Goal: Task Accomplishment & Management: Use online tool/utility

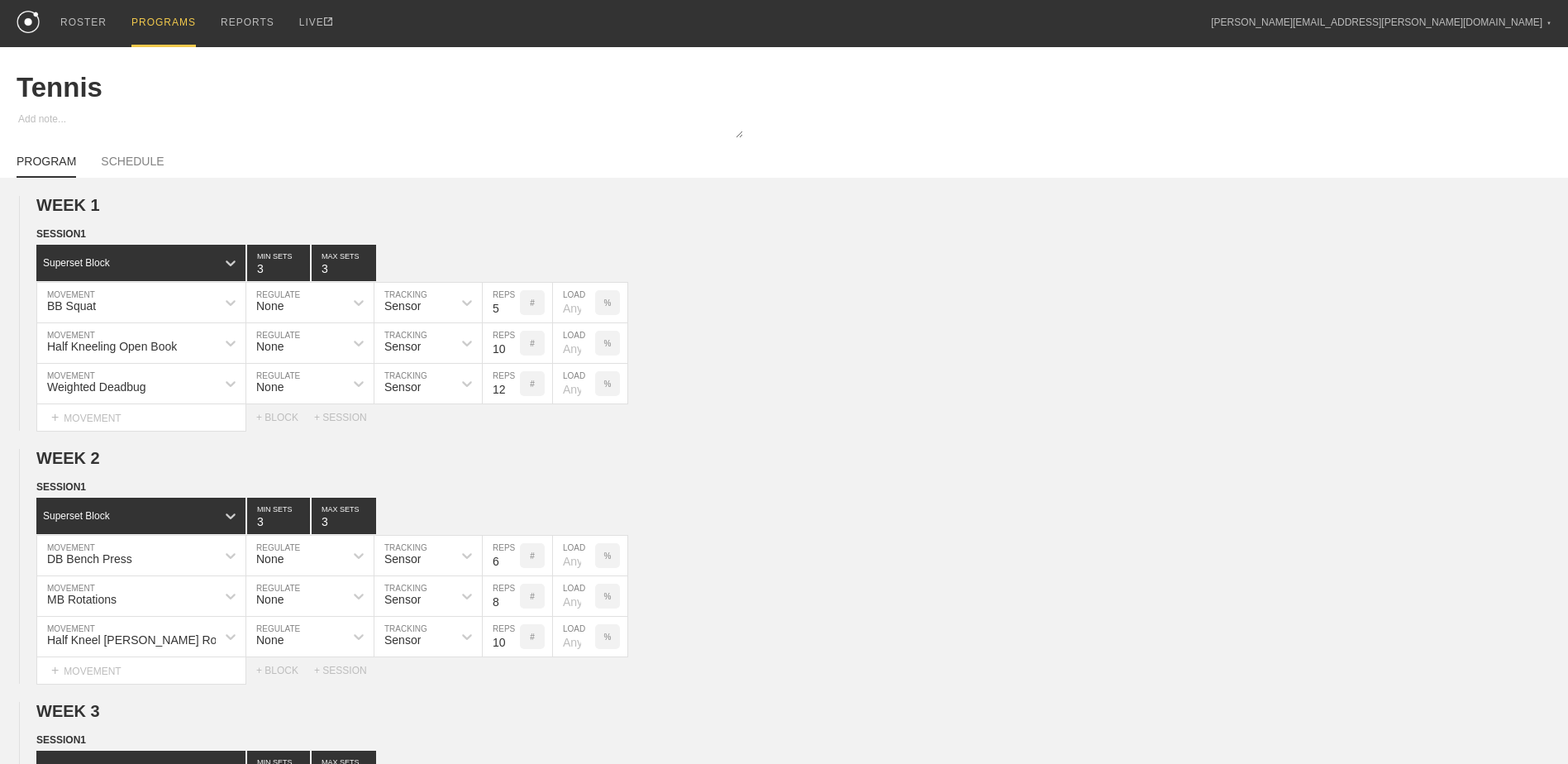
scroll to position [820, 0]
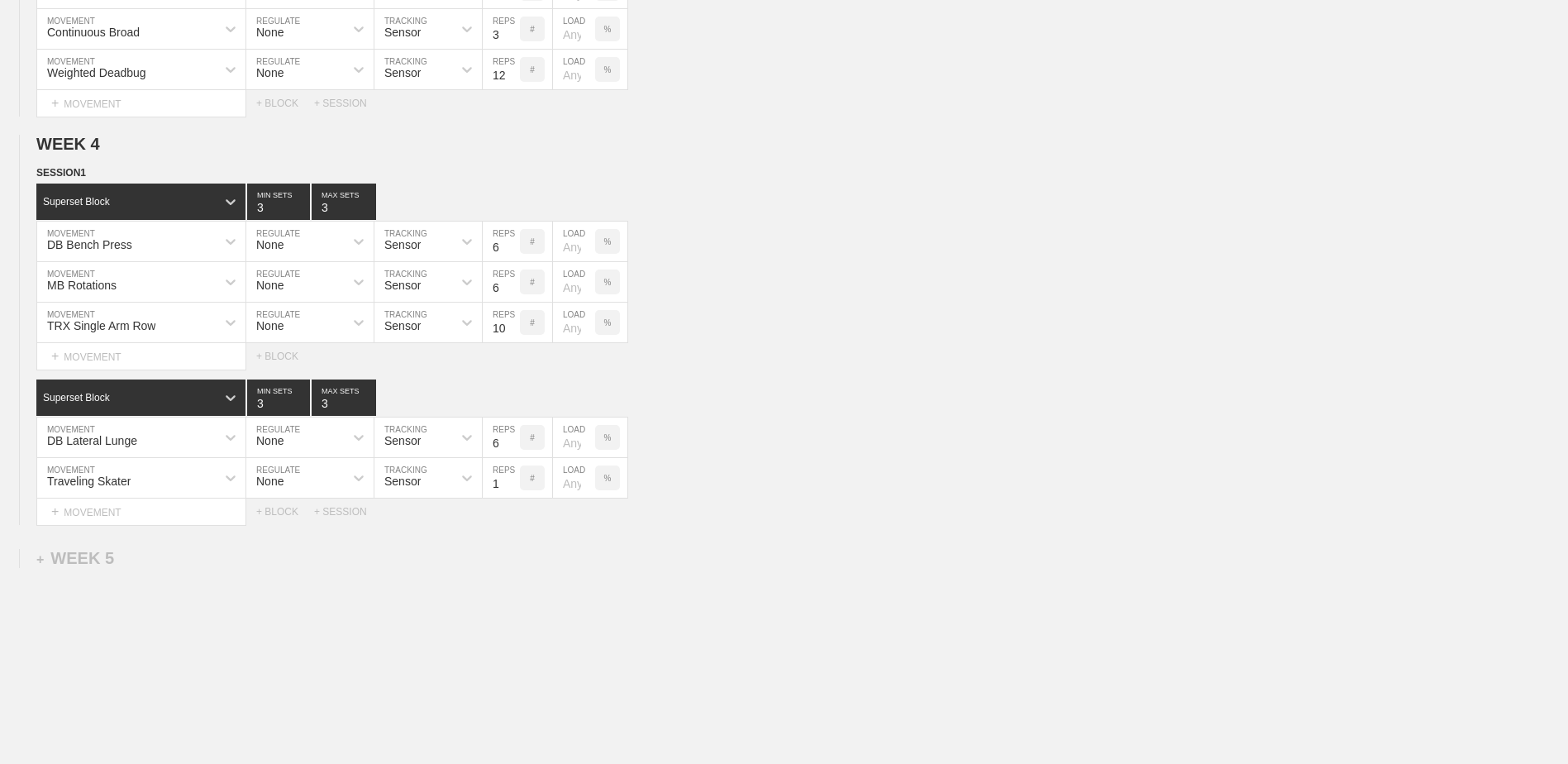
click at [847, 434] on div "DB Lateral Lunge MOVEMENT None REGULATE Sensor TRACKING 6 REPS # LOAD %" at bounding box center [784, 438] width 1568 height 41
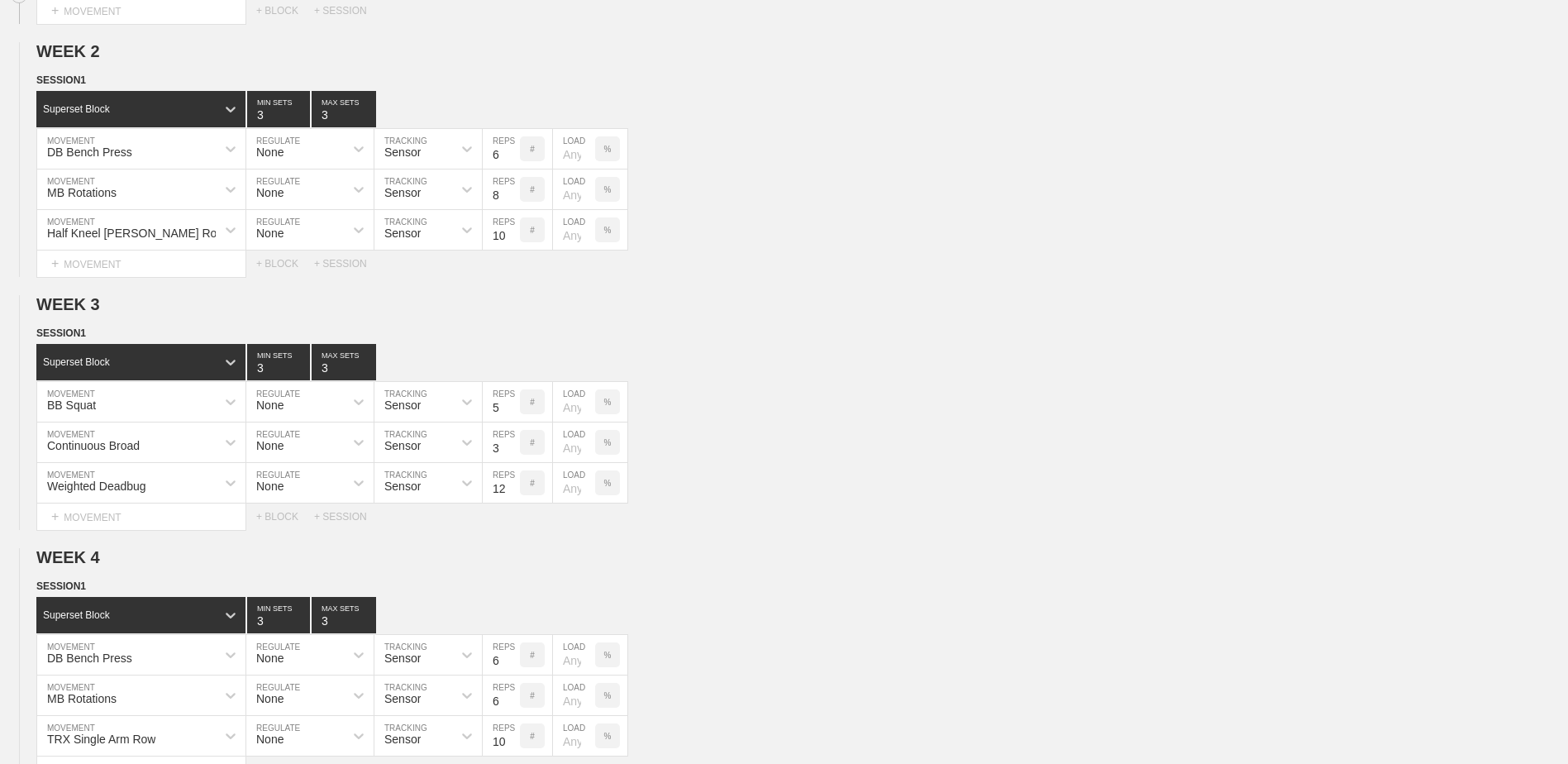
scroll to position [0, 0]
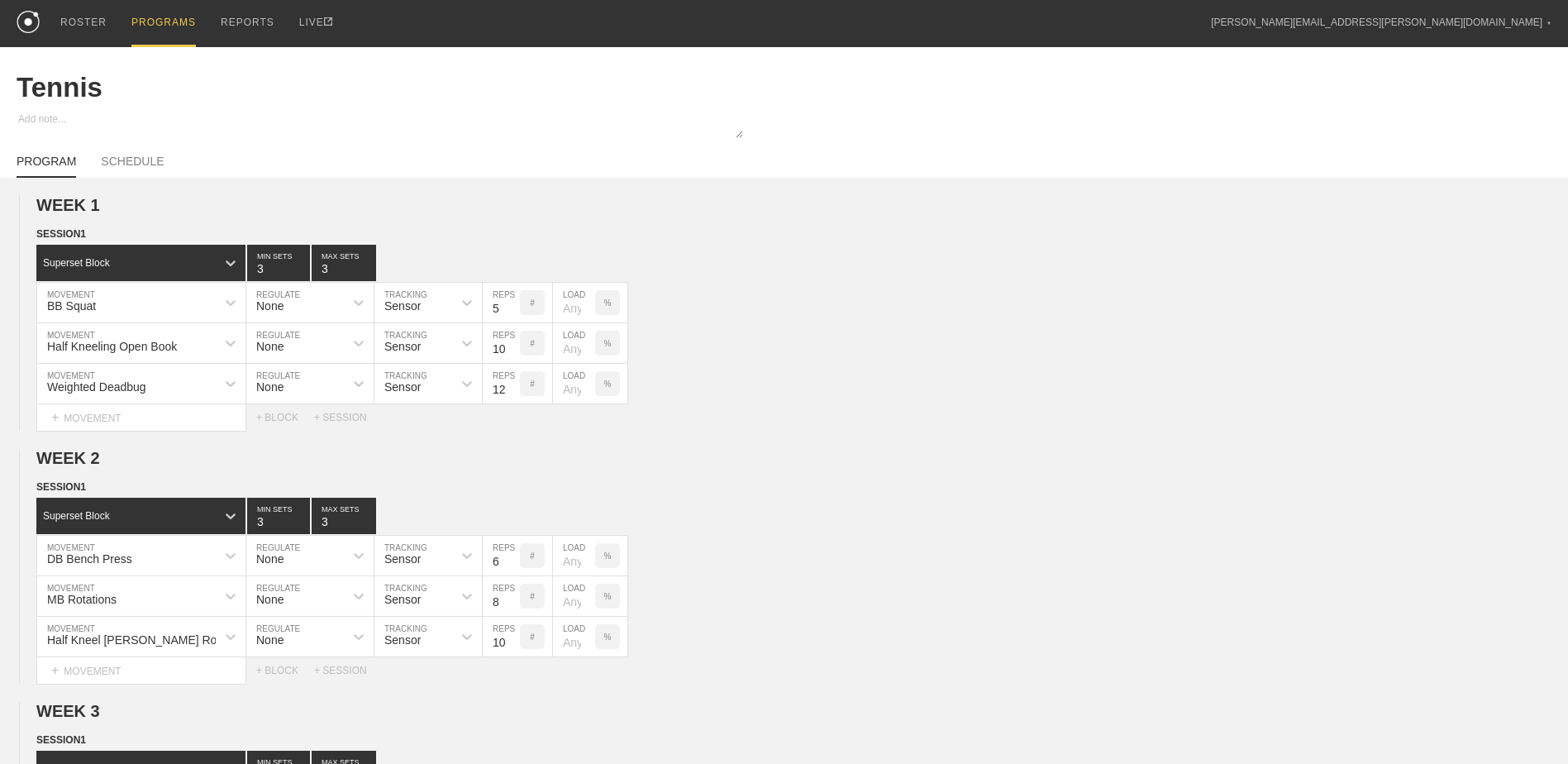
click at [166, 15] on div "PROGRAMS" at bounding box center [163, 24] width 65 height 47
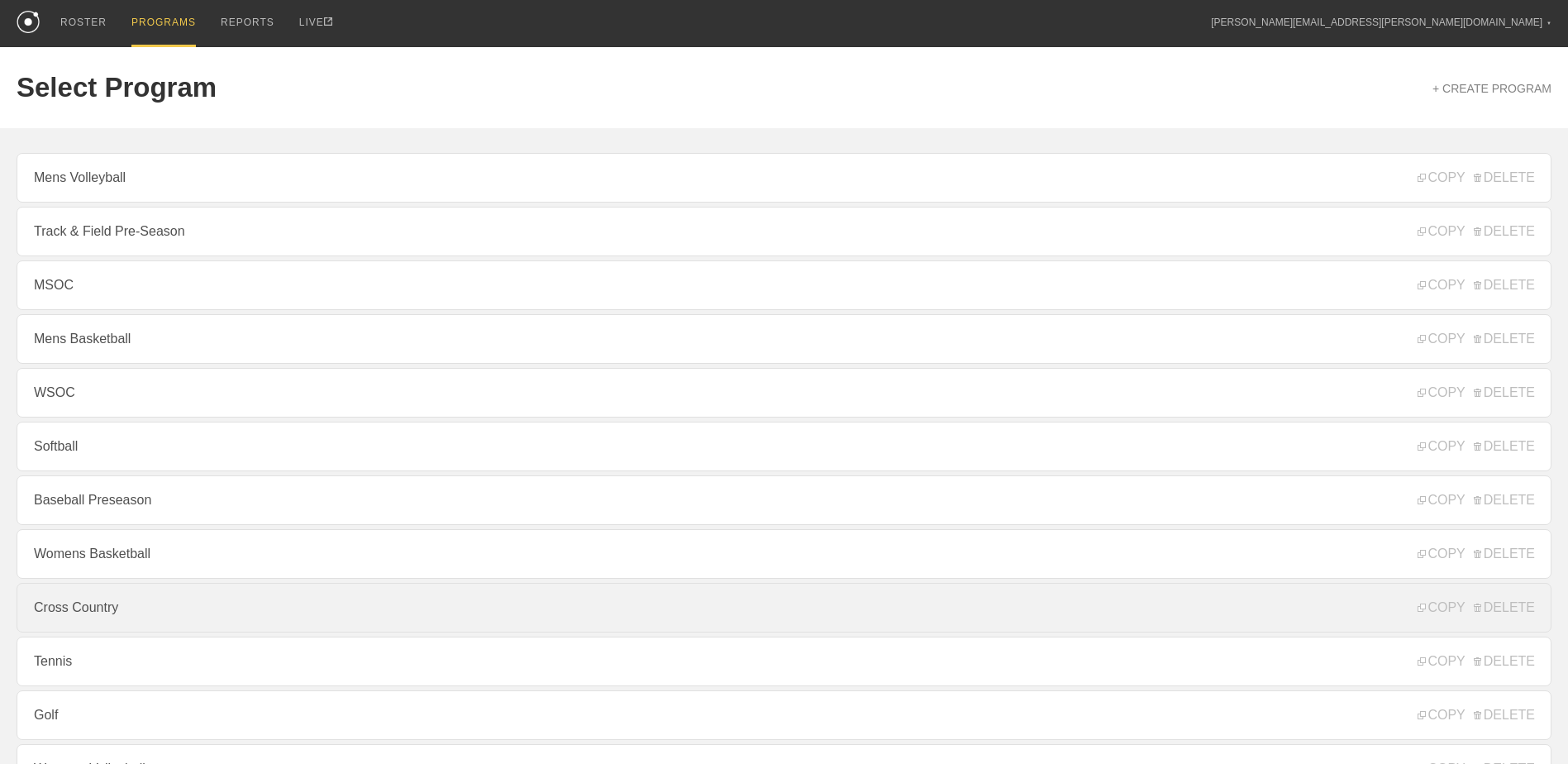
click at [203, 627] on link "Cross Country" at bounding box center [784, 607] width 1535 height 50
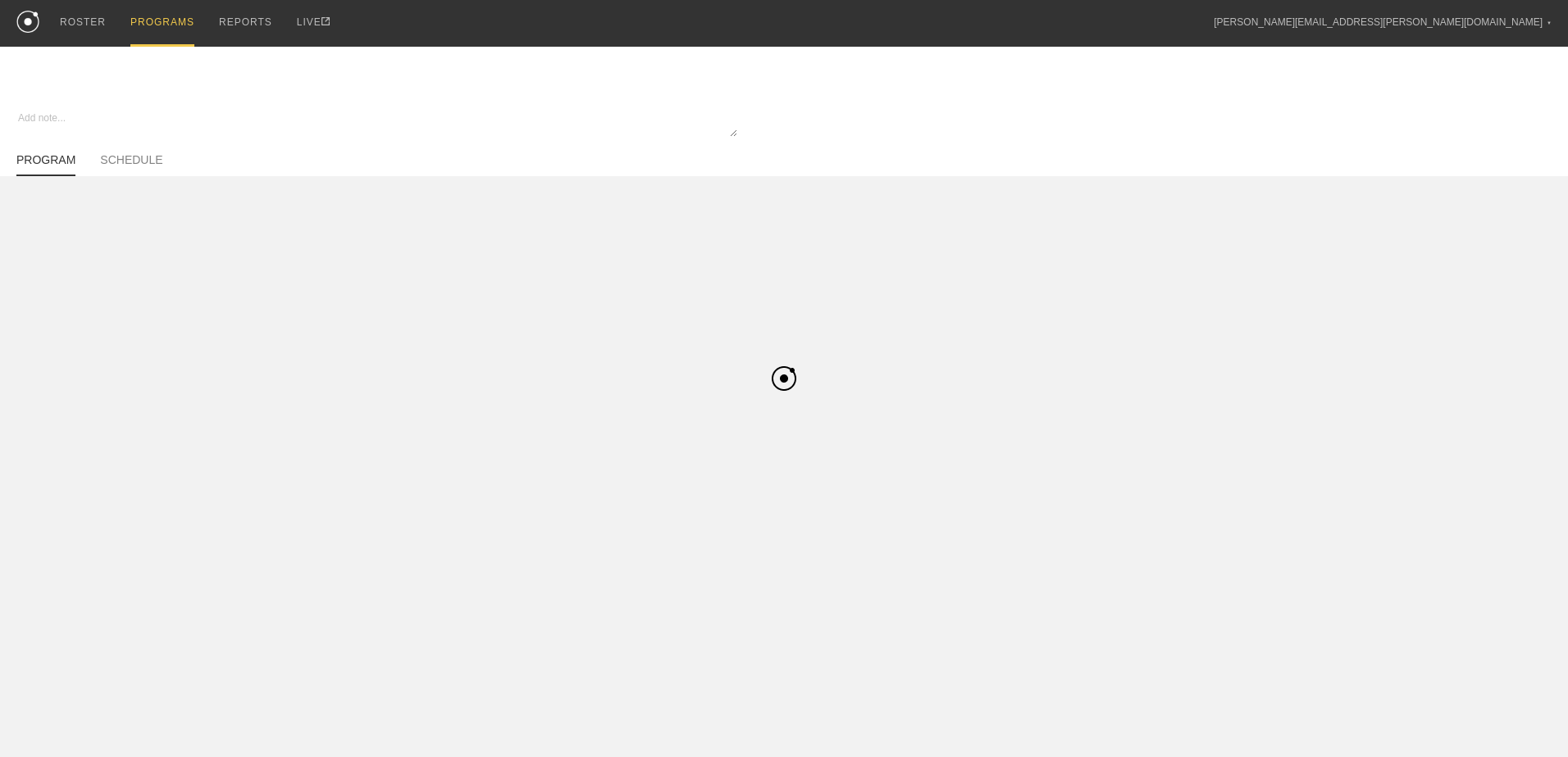
type textarea "x"
type input "Cross Country"
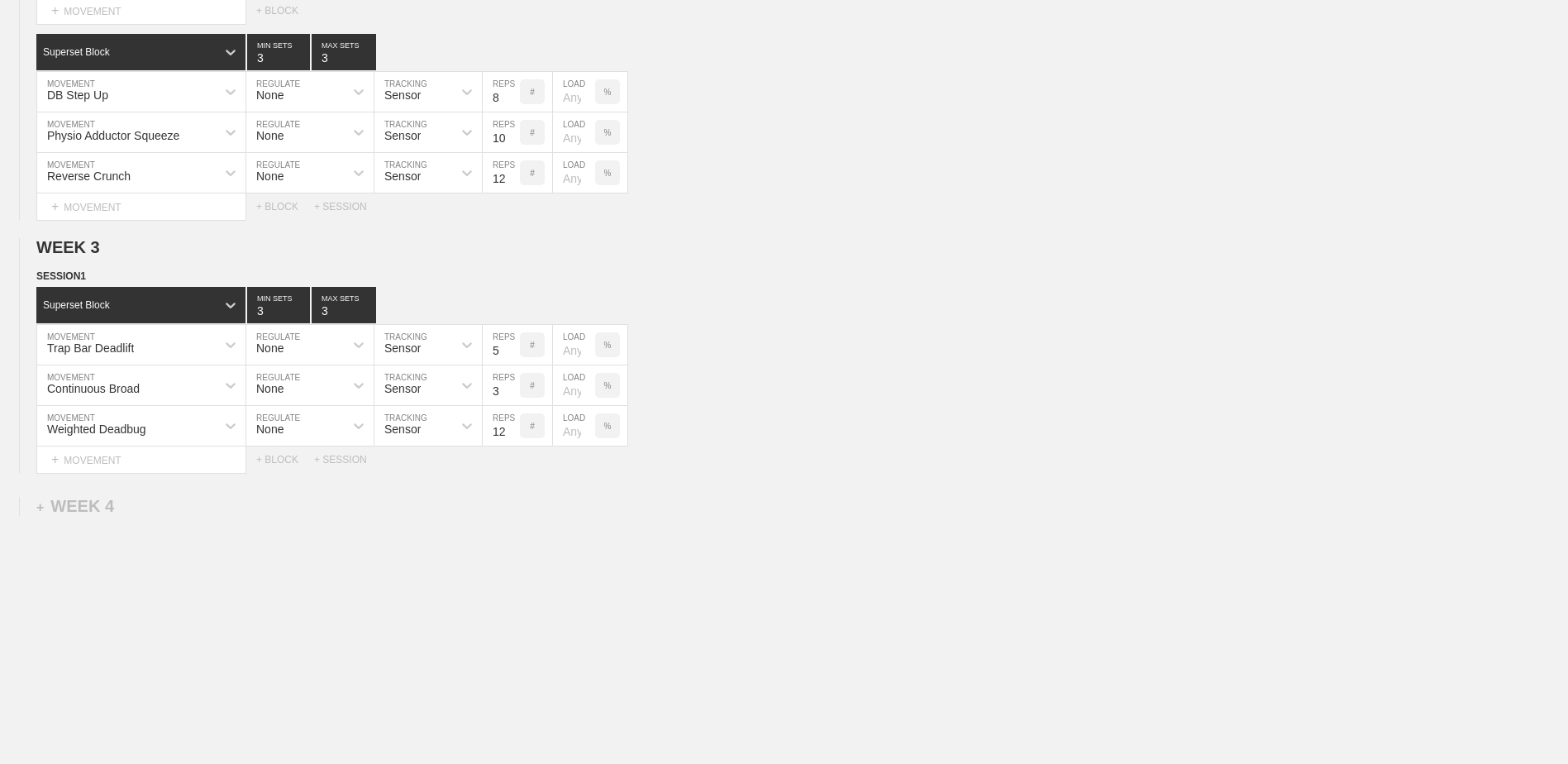
scroll to position [616, 0]
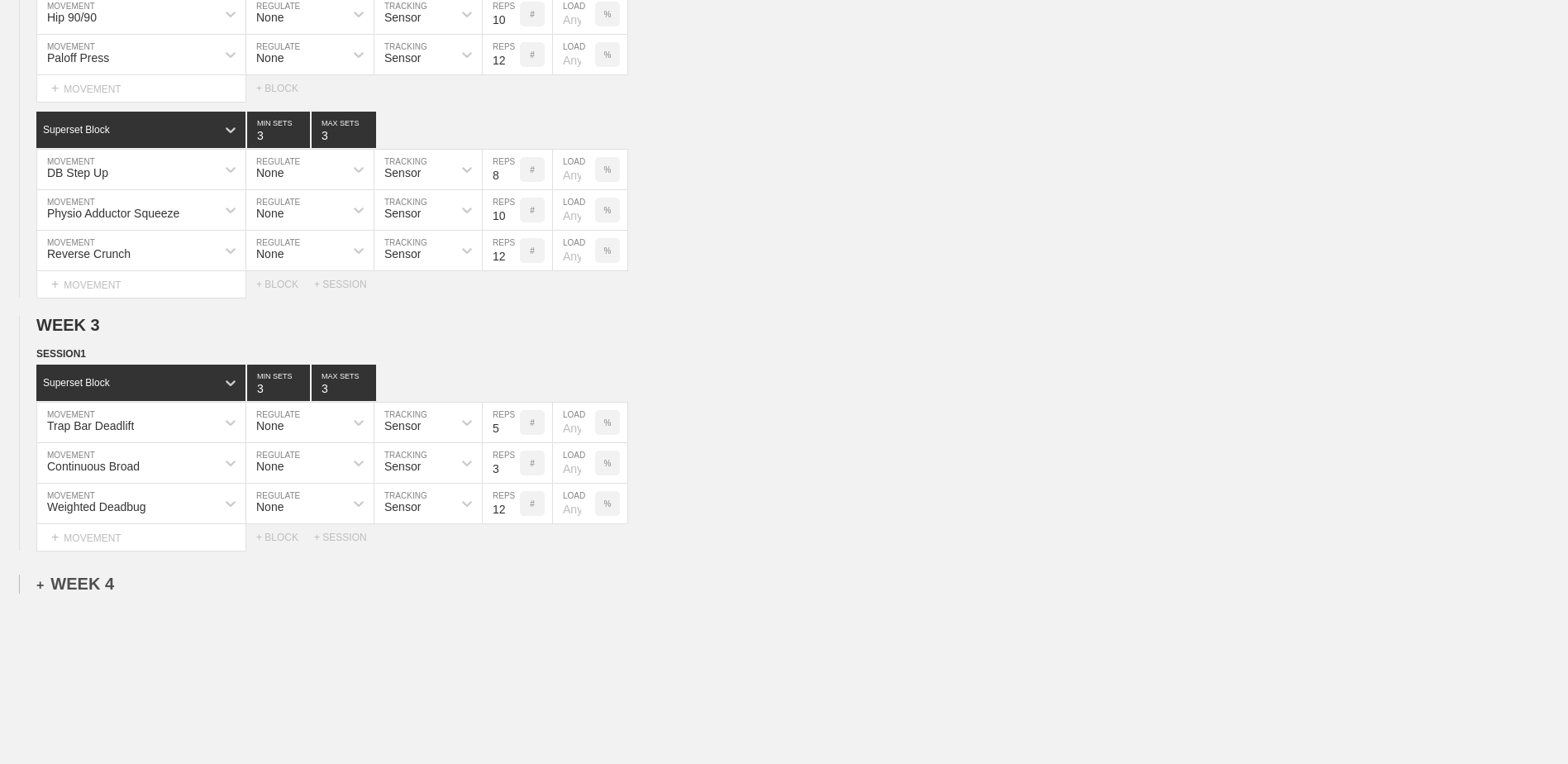
click at [96, 592] on div "+ WEEK 4" at bounding box center [75, 584] width 77 height 19
click at [93, 601] on div "+ SESSION 1" at bounding box center [68, 601] width 64 height 15
click at [127, 644] on div "+ BLOCK" at bounding box center [140, 631] width 208 height 26
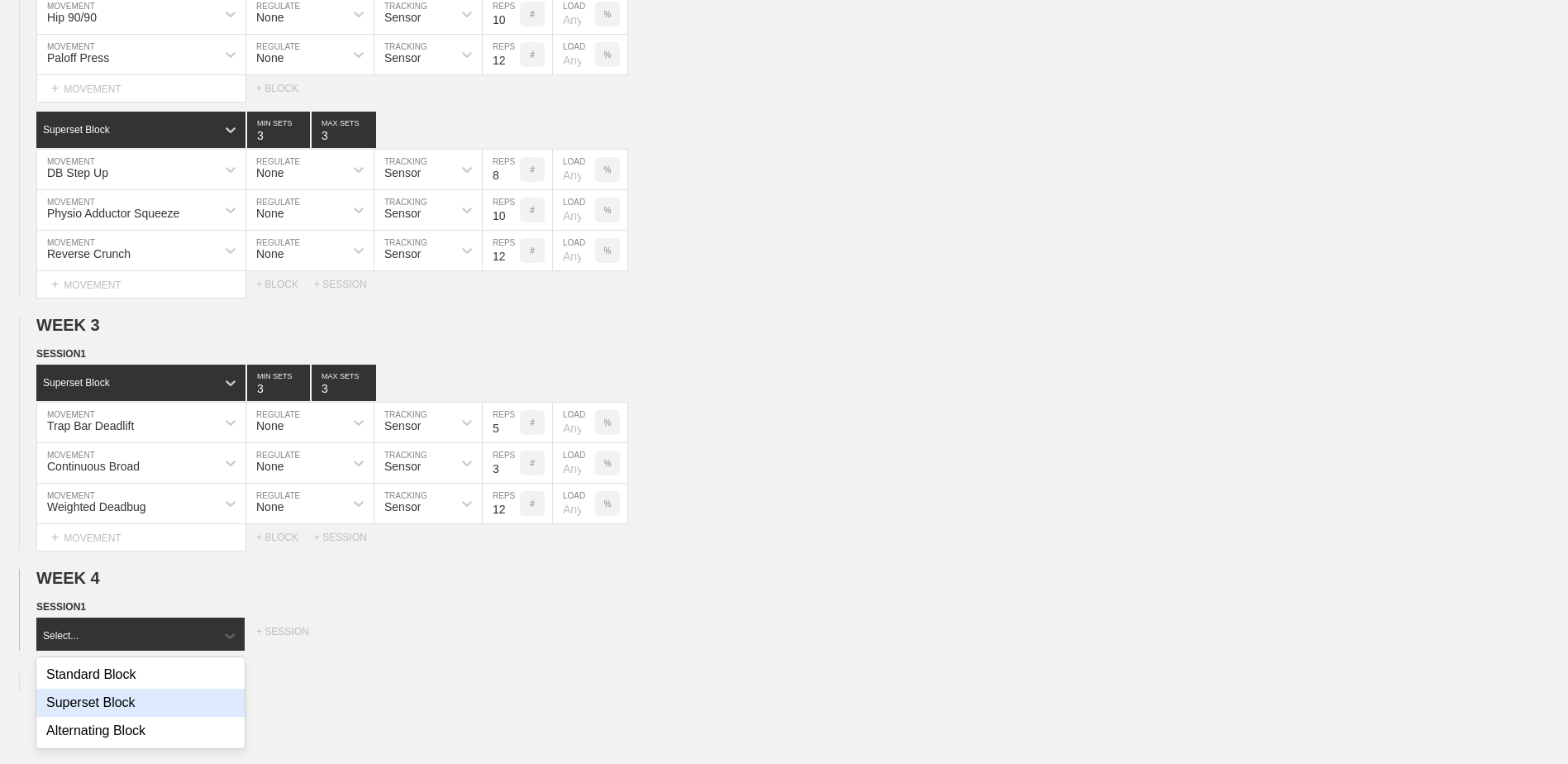
click at [137, 704] on div "Superset Block" at bounding box center [140, 703] width 208 height 28
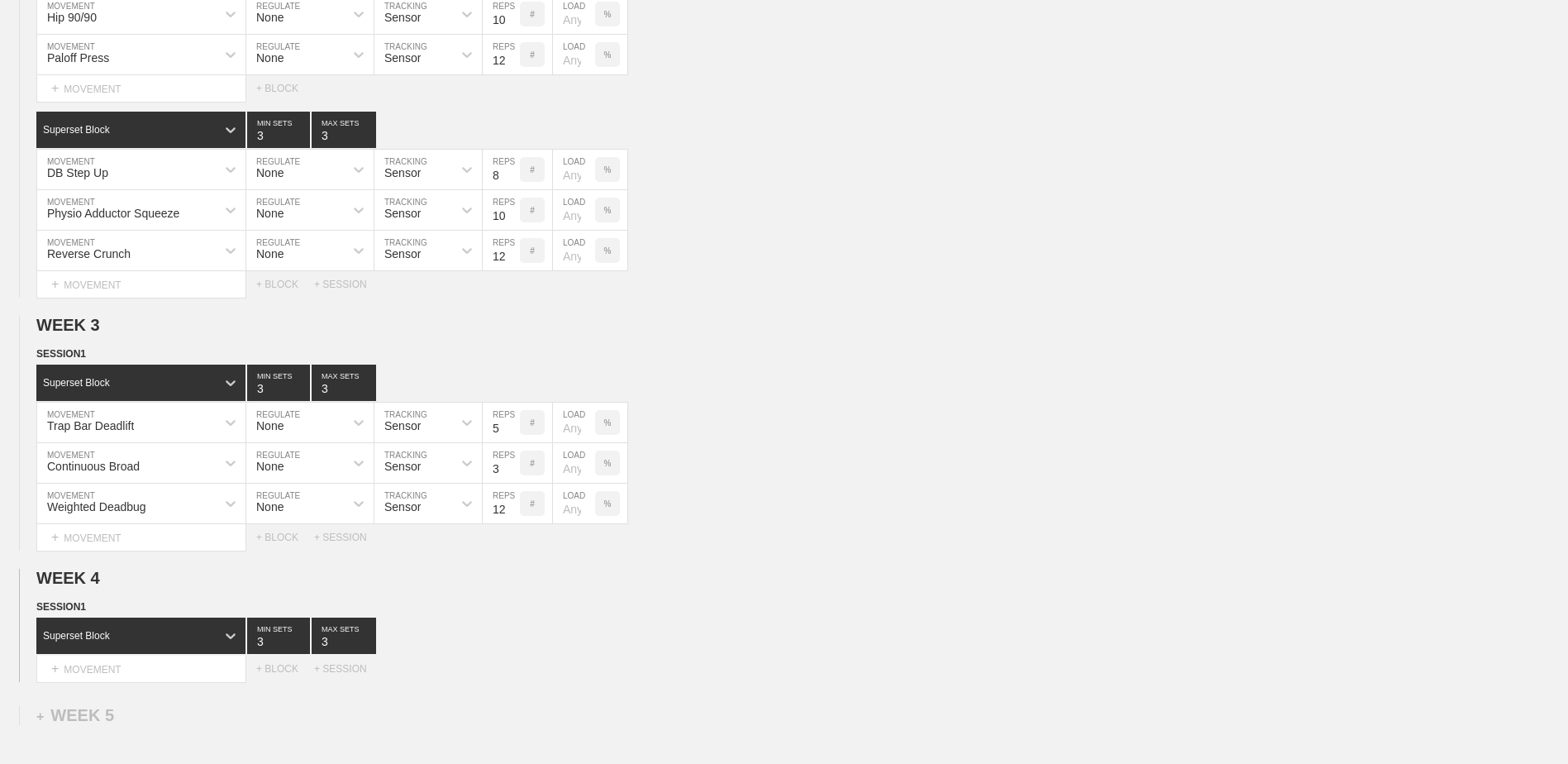
scroll to position [781, 0]
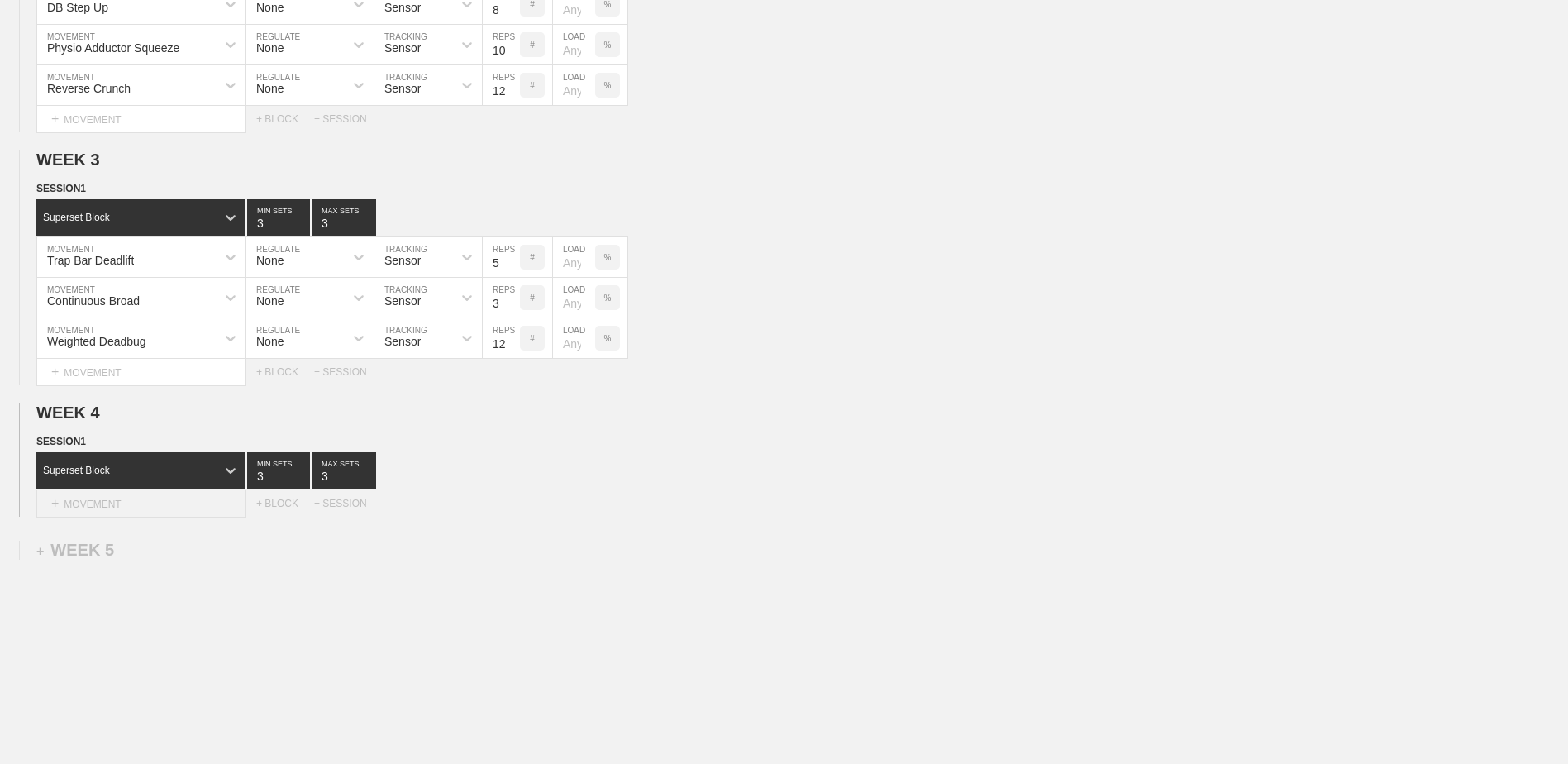
click at [141, 513] on div "+ MOVEMENT" at bounding box center [141, 504] width 210 height 27
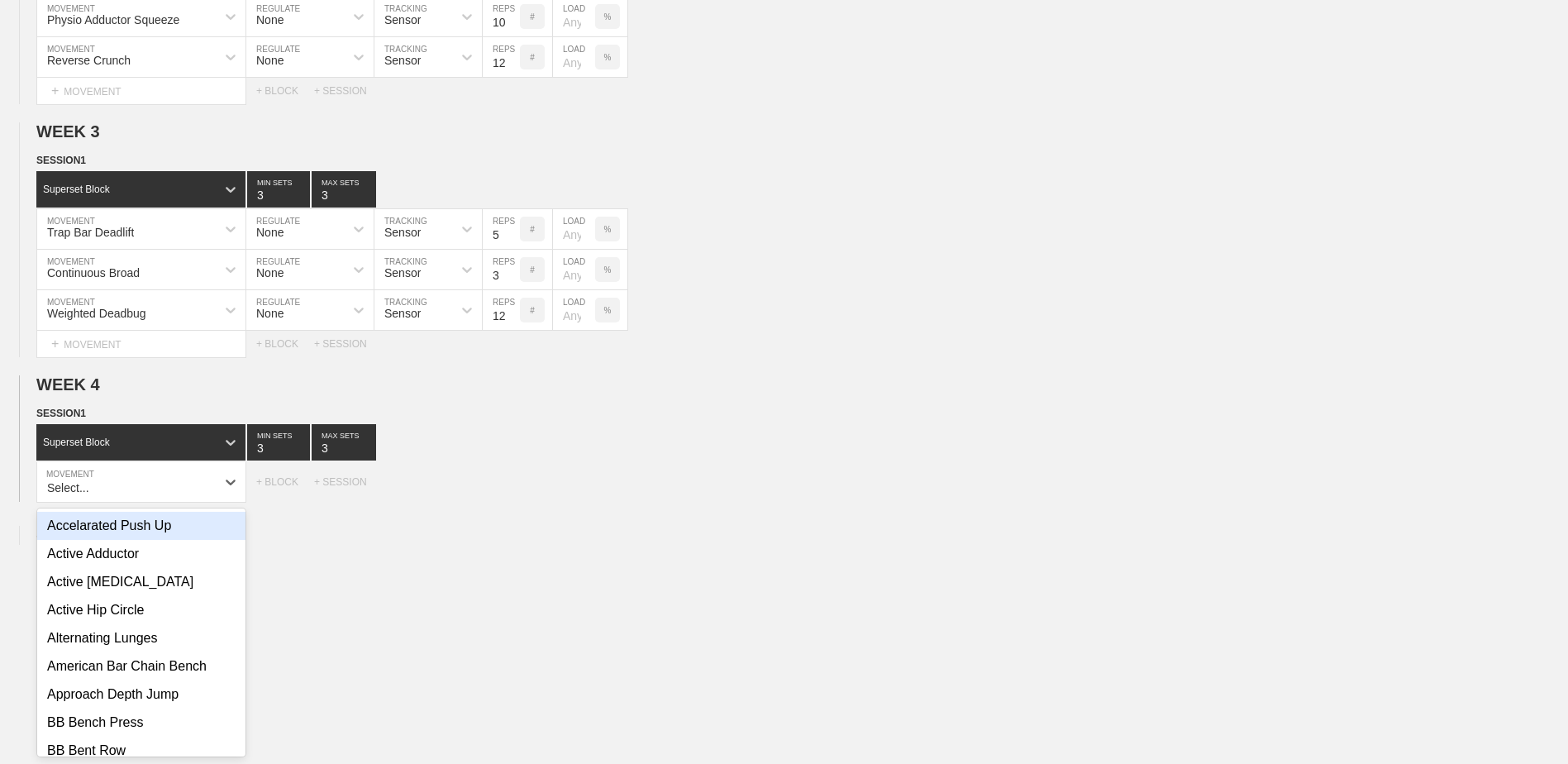
scroll to position [814, 0]
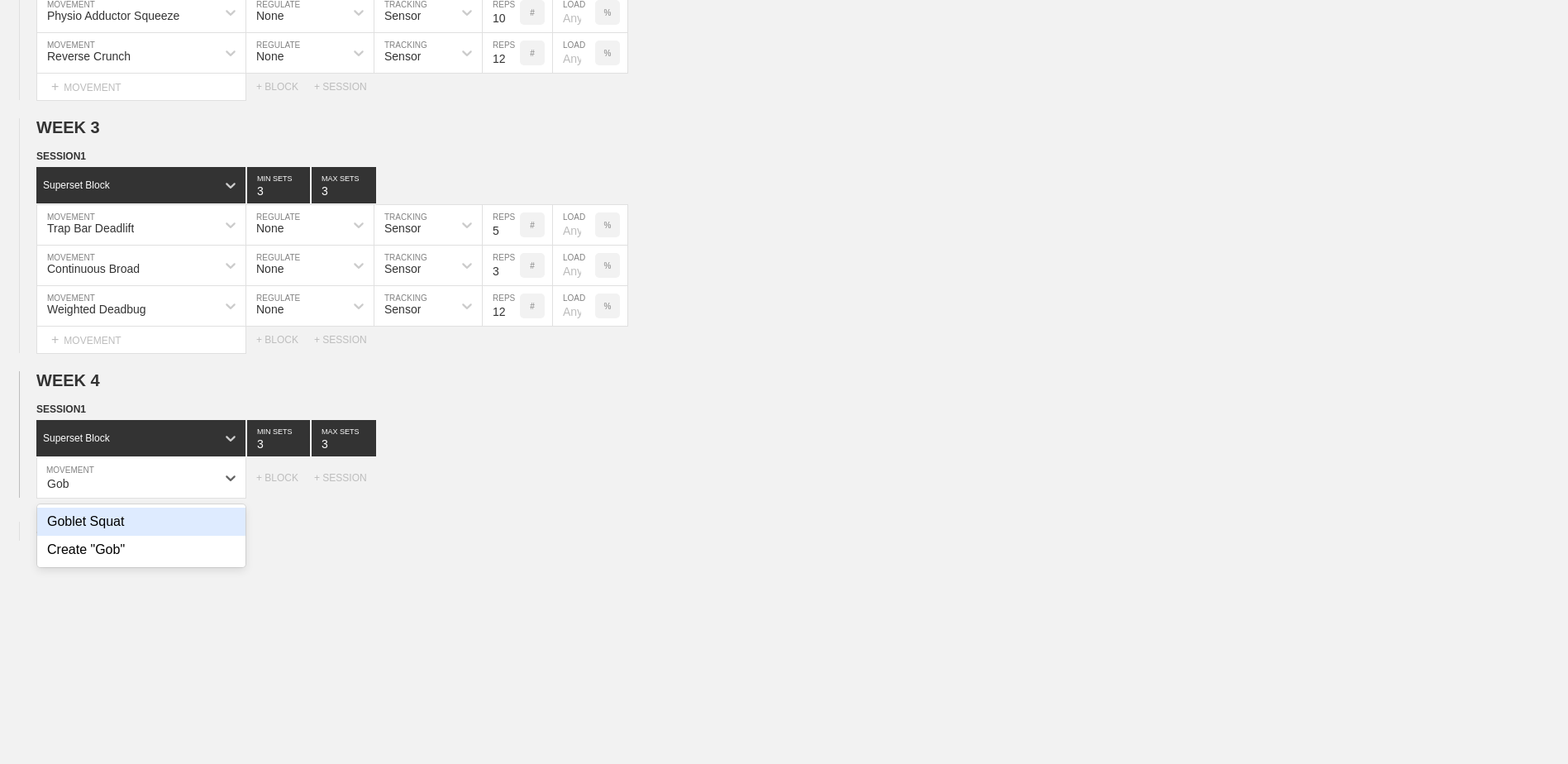
click at [135, 520] on div "Goblet Squat" at bounding box center [141, 522] width 208 height 28
type input "Gob"
click at [516, 494] on input "7" at bounding box center [501, 478] width 37 height 40
click at [510, 497] on input "7" at bounding box center [501, 478] width 37 height 40
click at [514, 488] on input "8" at bounding box center [501, 478] width 37 height 40
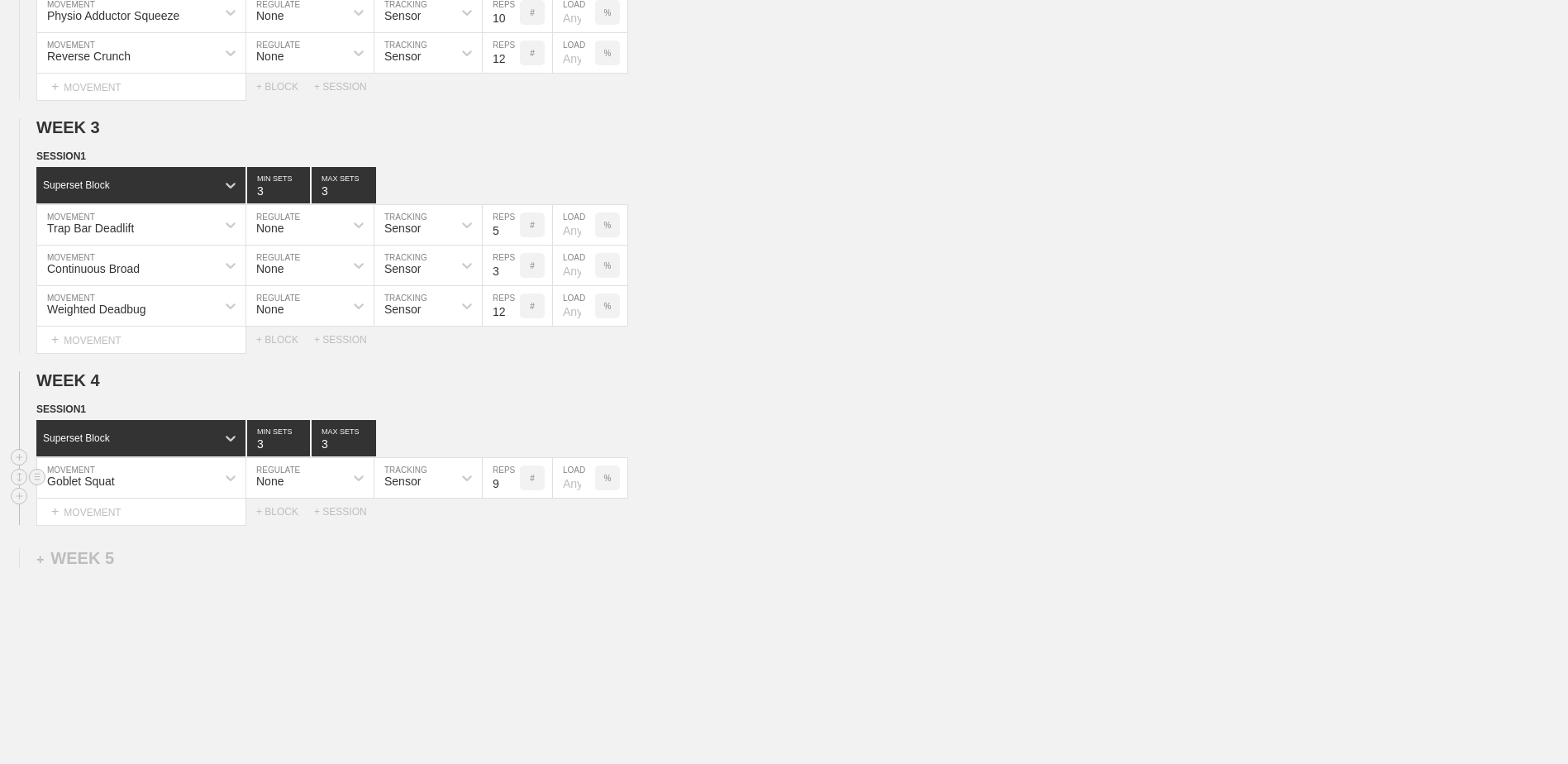
click at [514, 488] on input "9" at bounding box center [501, 478] width 37 height 40
click at [514, 488] on input "10" at bounding box center [501, 478] width 37 height 40
click at [514, 488] on input "11" at bounding box center [501, 478] width 37 height 40
click at [511, 493] on input "10" at bounding box center [501, 478] width 37 height 40
click at [511, 493] on input "9" at bounding box center [501, 478] width 37 height 40
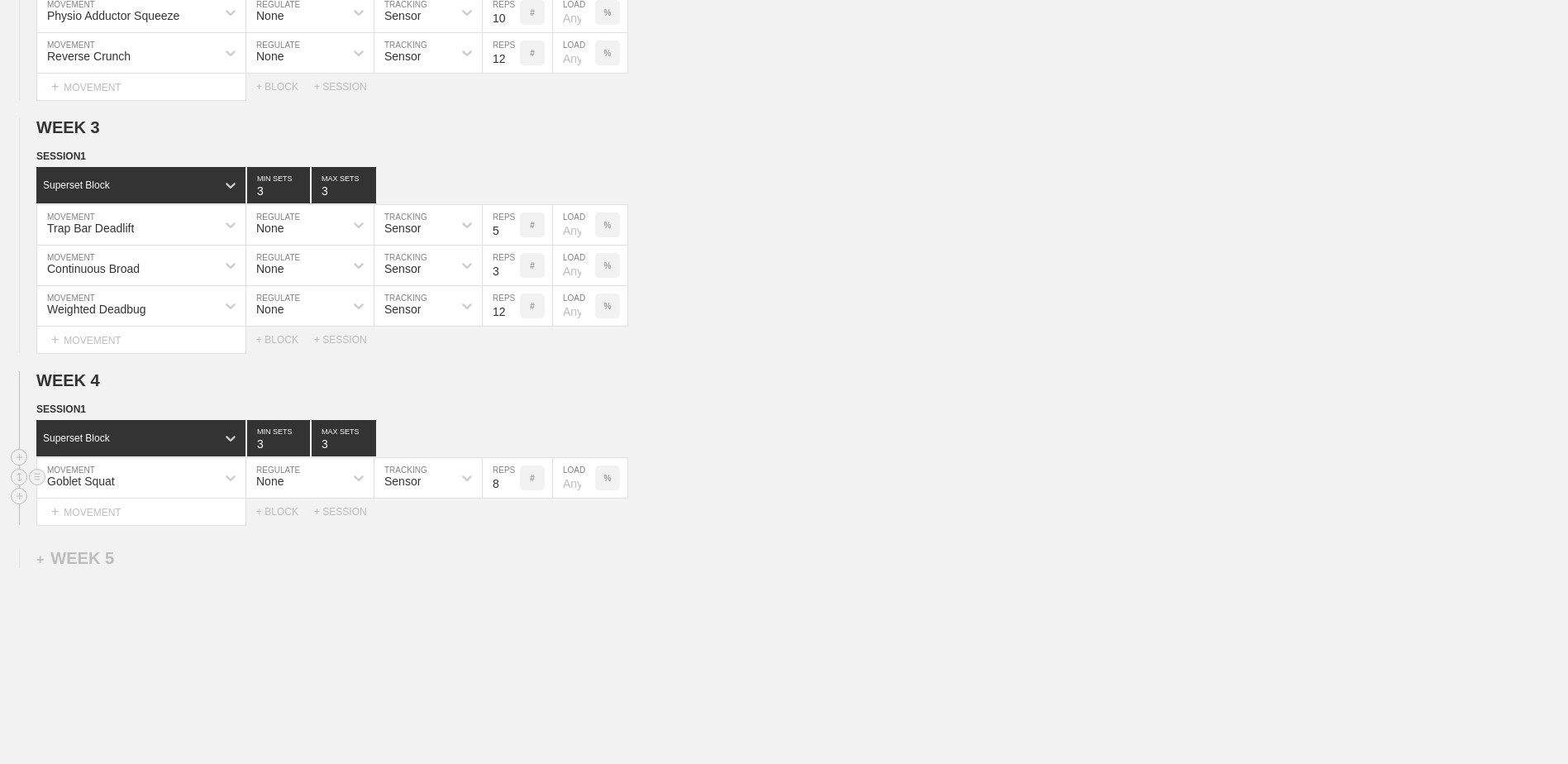
click at [511, 493] on input "8" at bounding box center [501, 478] width 37 height 40
click at [511, 493] on input "7" at bounding box center [501, 478] width 37 height 40
click at [511, 493] on input "6" at bounding box center [501, 478] width 37 height 40
type input "5"
click at [511, 493] on input "5" at bounding box center [501, 478] width 37 height 40
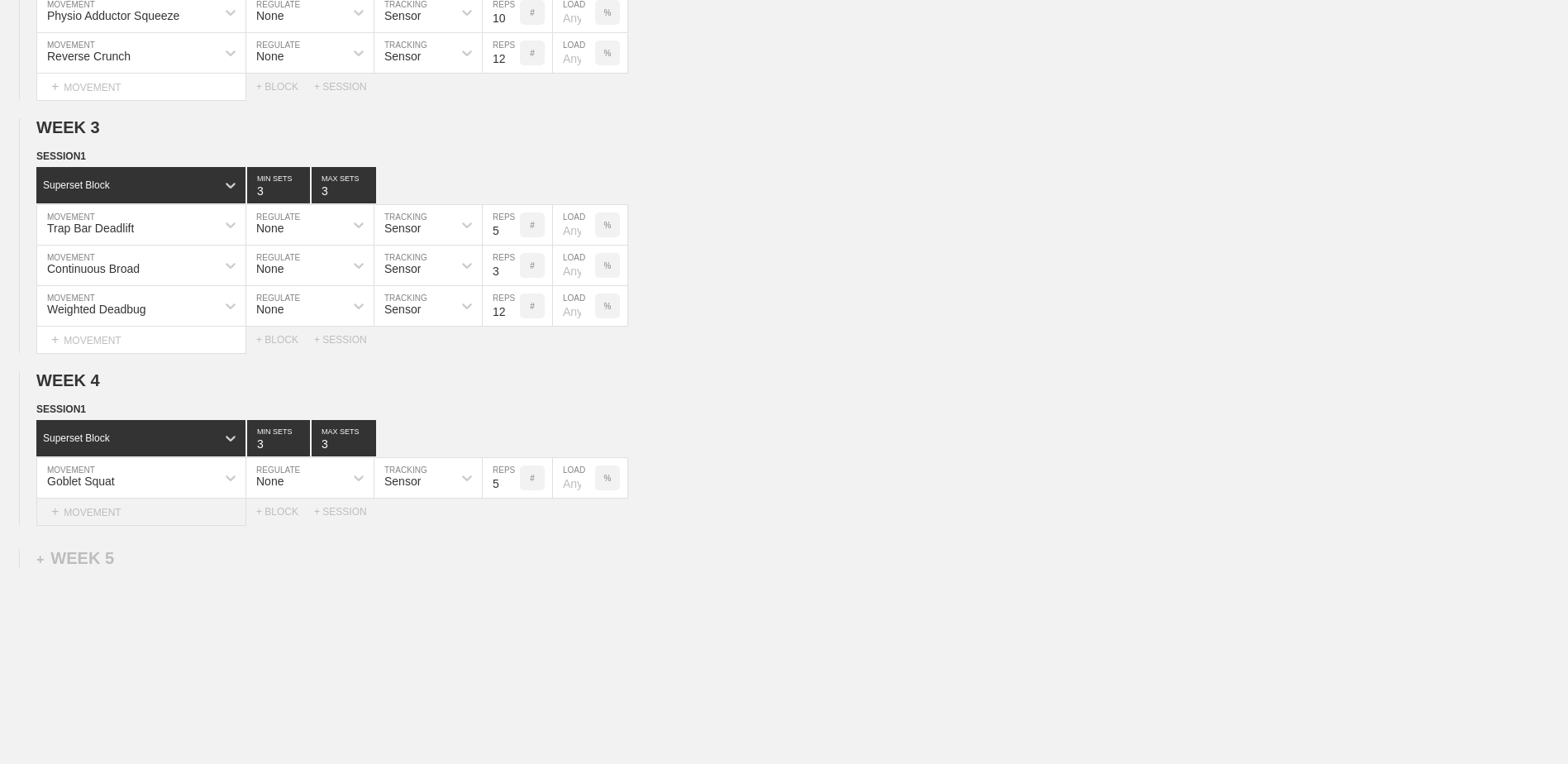
click at [201, 519] on div "+ MOVEMENT" at bounding box center [141, 513] width 210 height 27
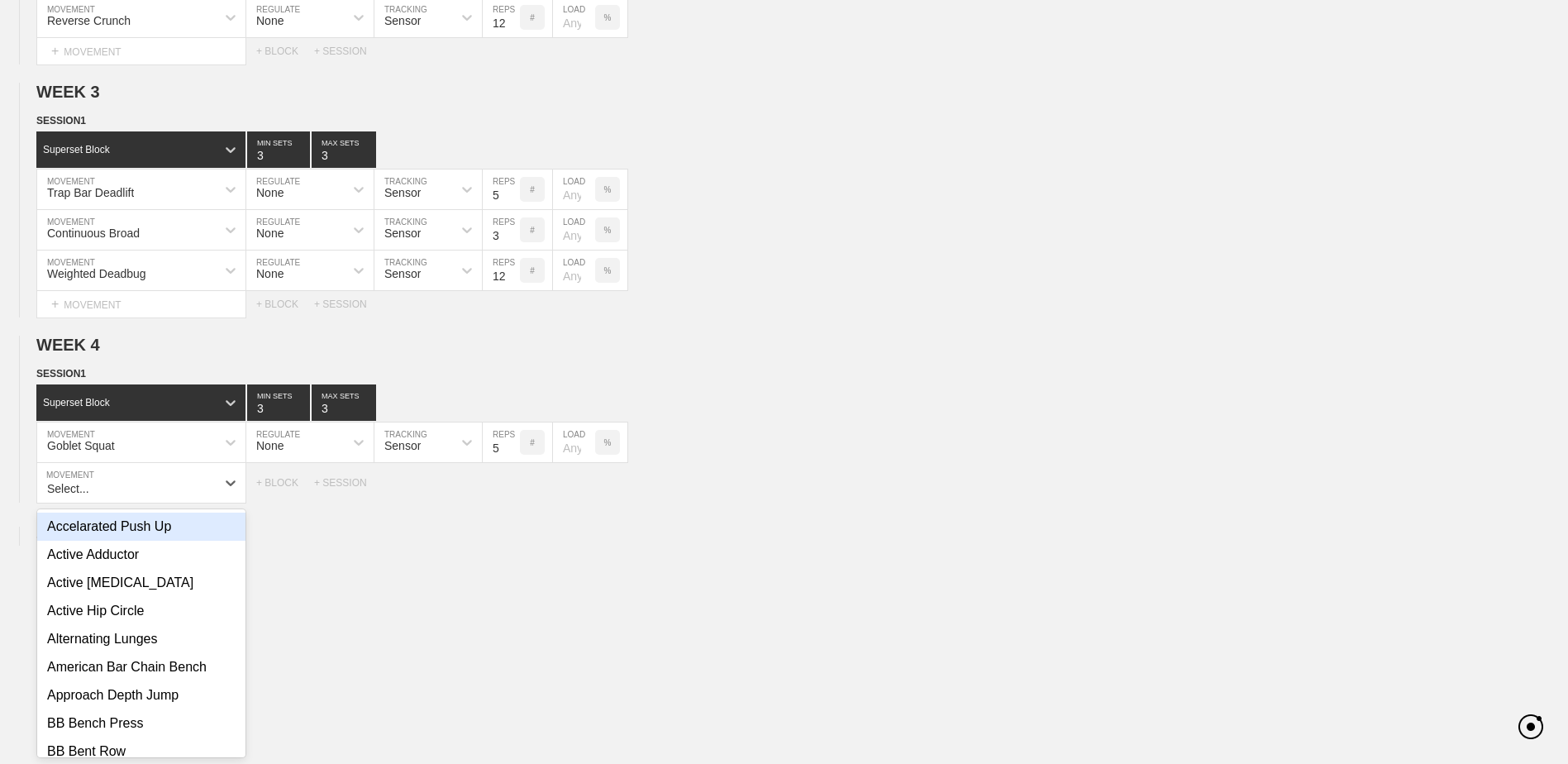
scroll to position [854, 0]
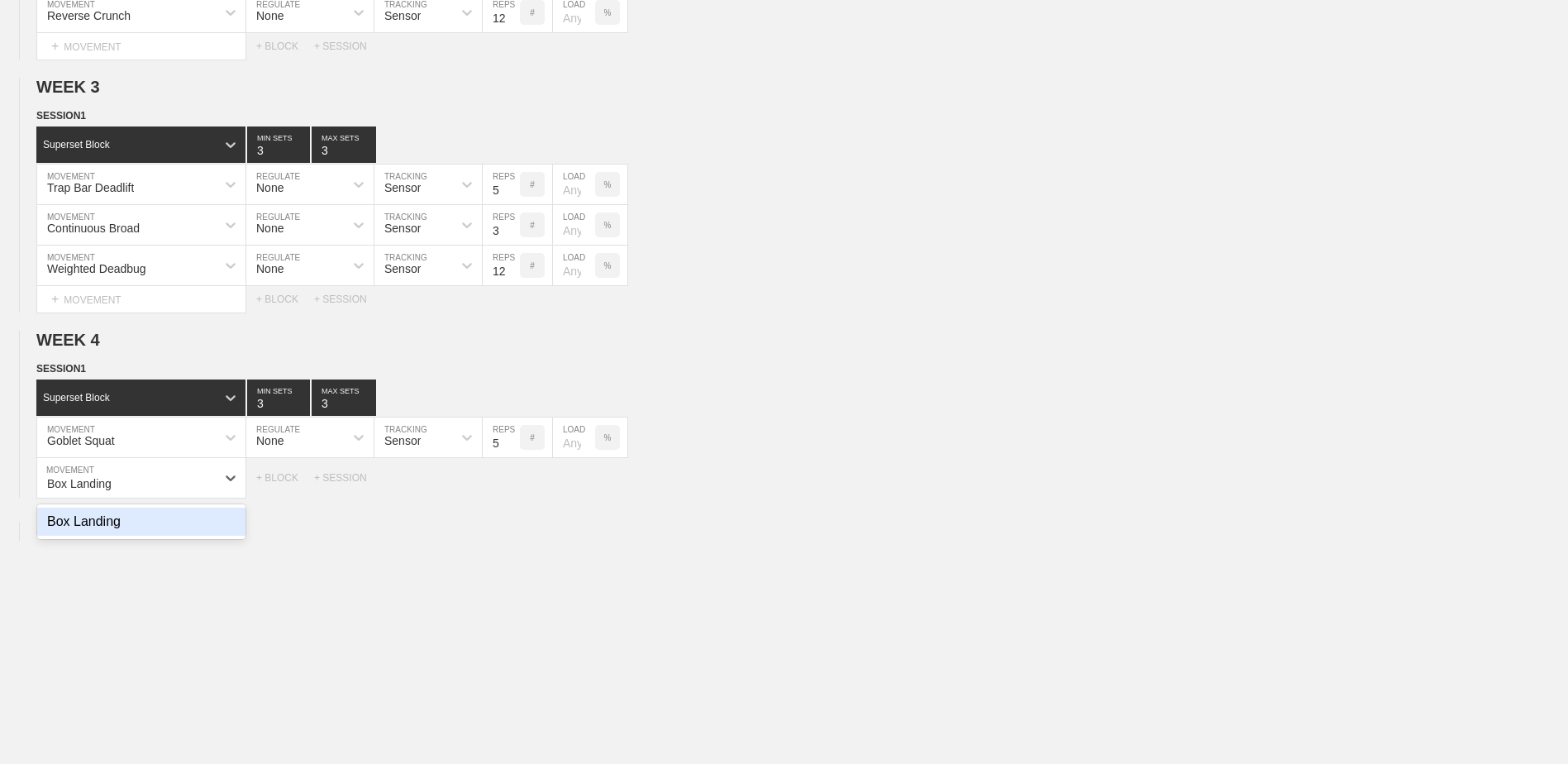
click at [201, 519] on div "Box Landing" at bounding box center [141, 522] width 208 height 28
type input "Box Landing"
click at [510, 489] on input "7" at bounding box center [501, 478] width 37 height 40
click at [510, 489] on input "6" at bounding box center [501, 478] width 37 height 40
click at [510, 489] on input "5" at bounding box center [501, 478] width 37 height 40
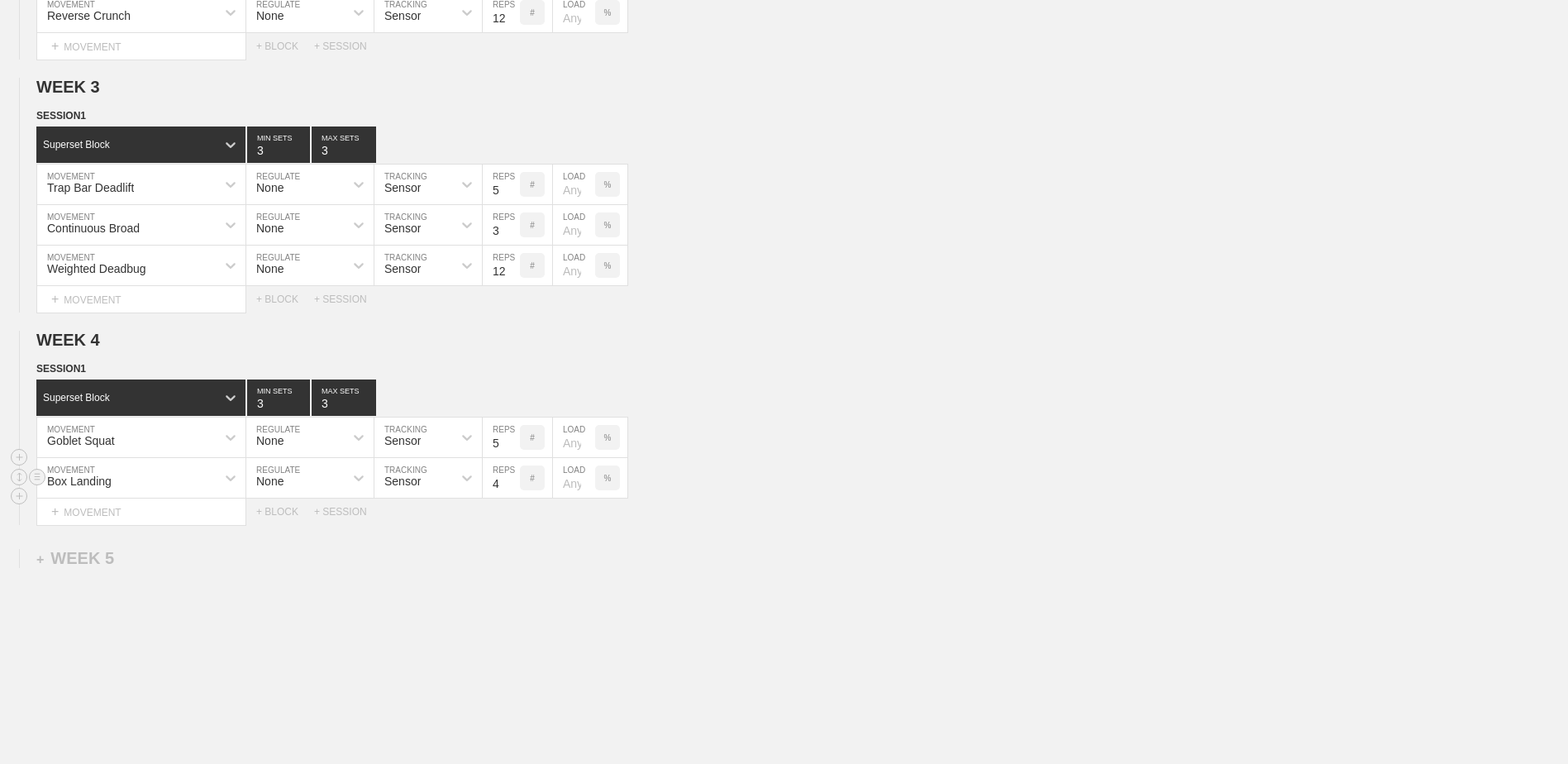
click at [510, 489] on input "4" at bounding box center [501, 478] width 37 height 40
click at [510, 489] on input "3" at bounding box center [501, 478] width 37 height 40
type input "2"
click at [510, 489] on input "2" at bounding box center [501, 478] width 37 height 40
click at [187, 515] on div "+ MOVEMENT" at bounding box center [141, 513] width 210 height 27
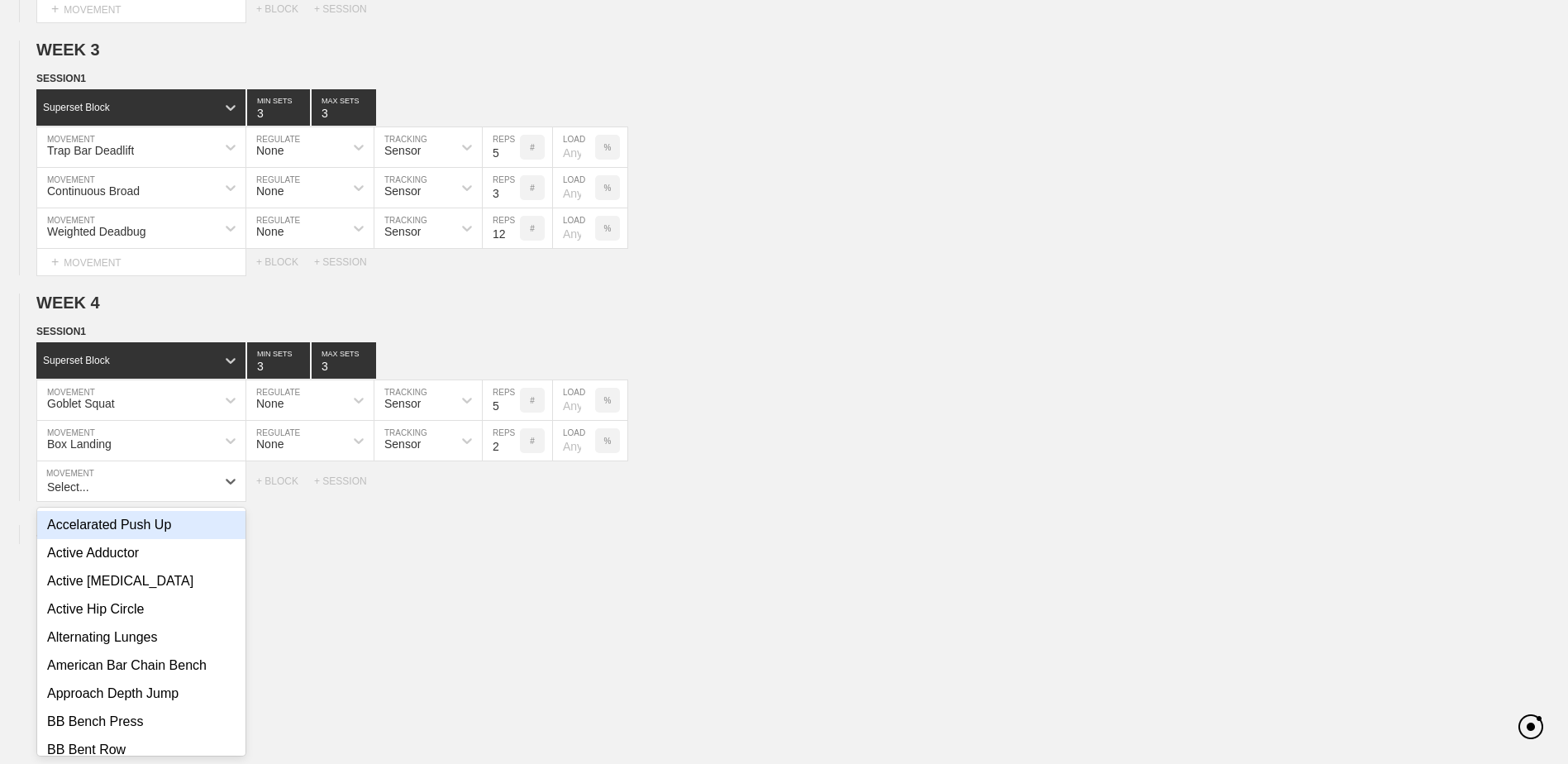
scroll to position [895, 0]
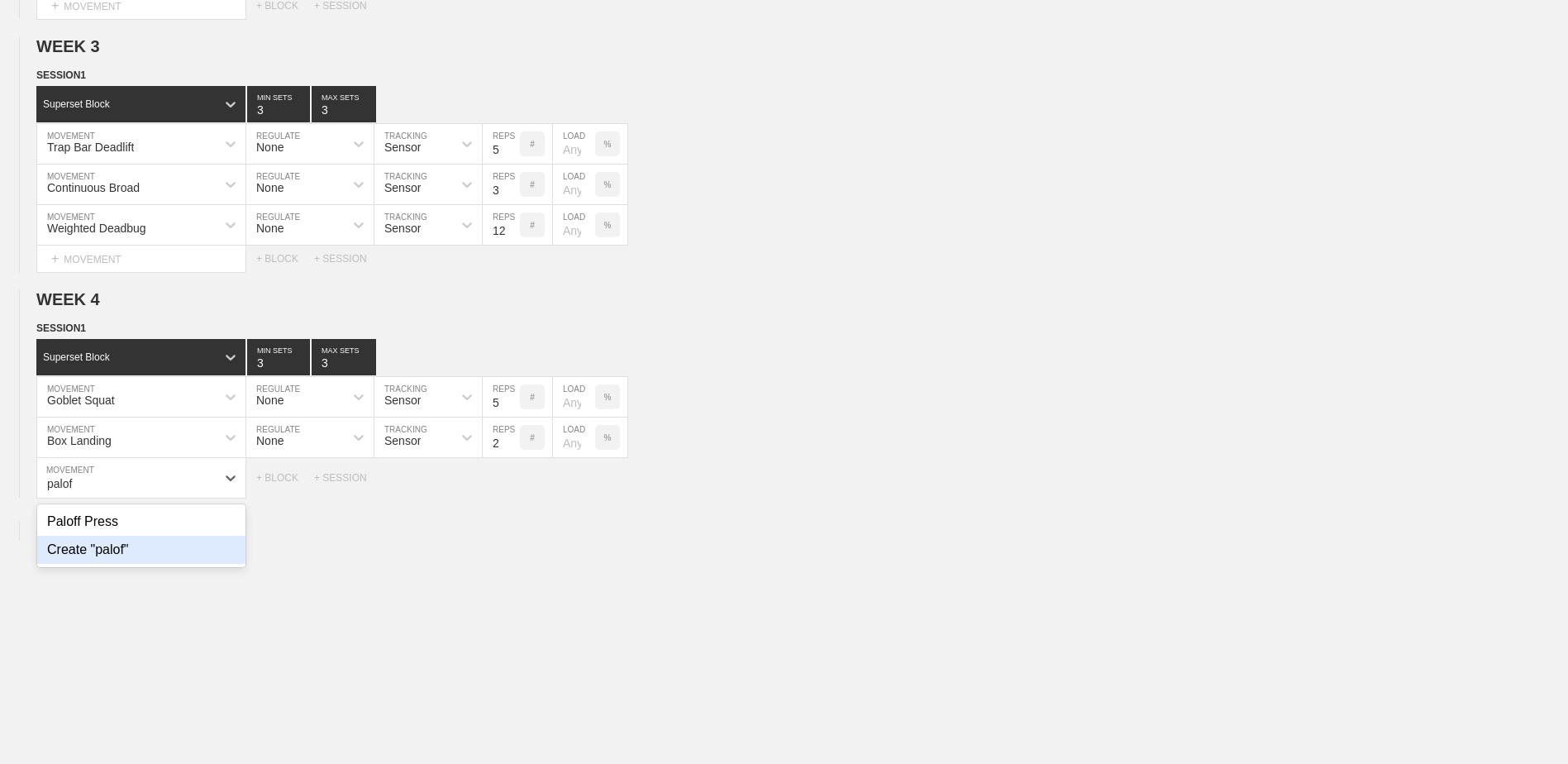
click at [174, 547] on div "Create "palof"" at bounding box center [141, 550] width 208 height 28
type input "palof"
click at [167, 483] on div "palof" at bounding box center [126, 478] width 178 height 28
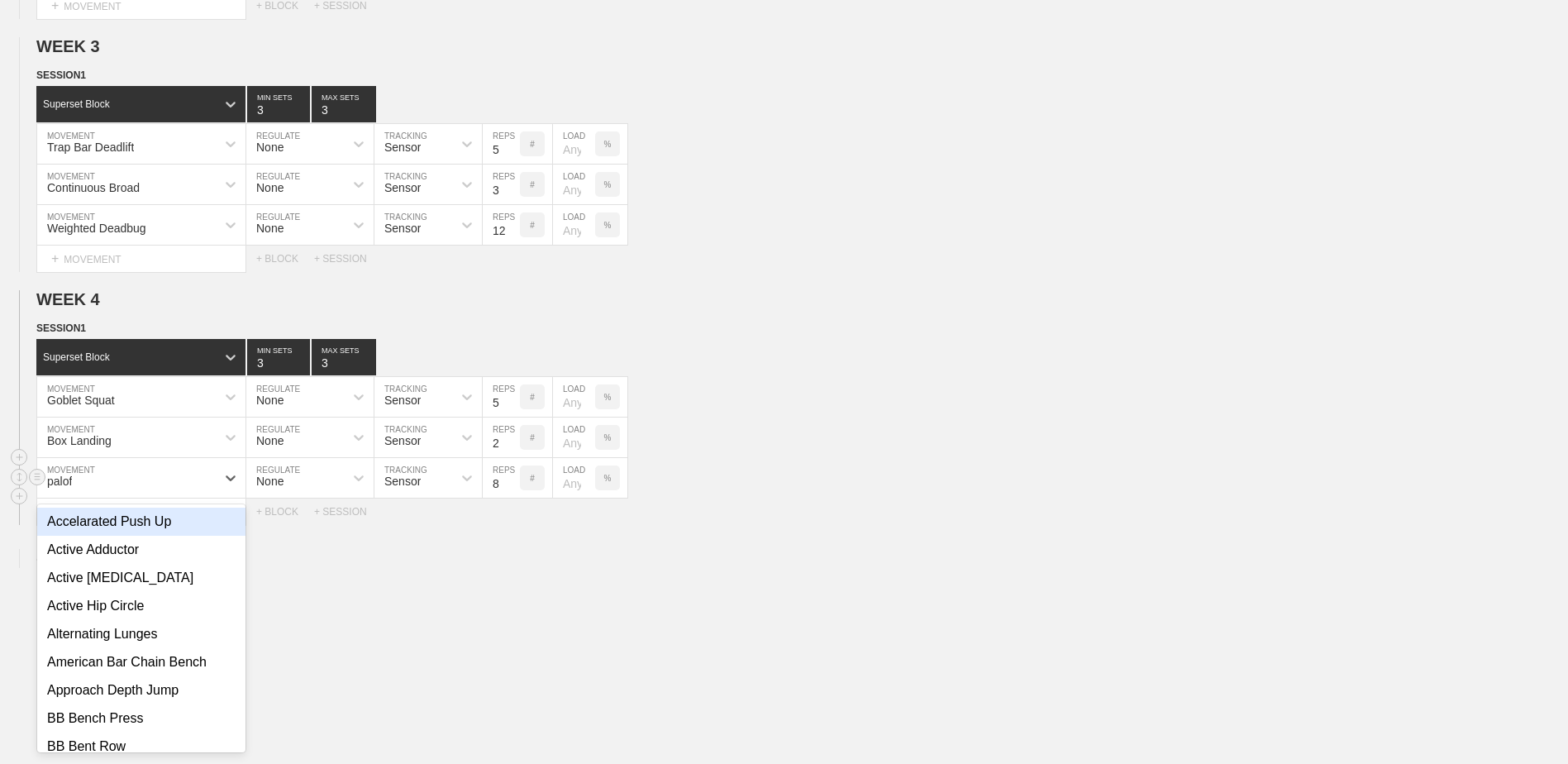
type input "f"
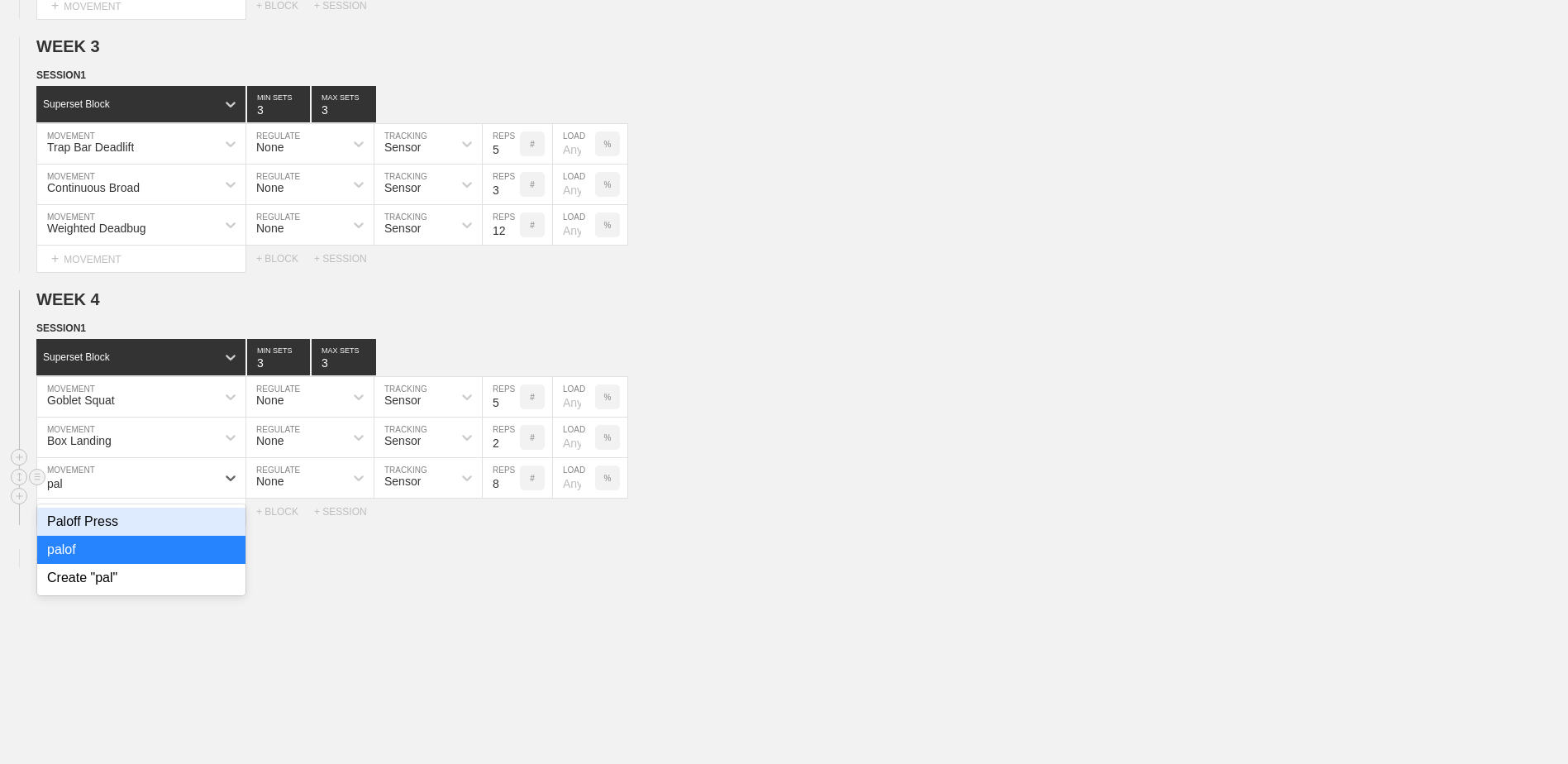
type input "palo"
click at [128, 536] on div "Paloff Press" at bounding box center [141, 522] width 208 height 28
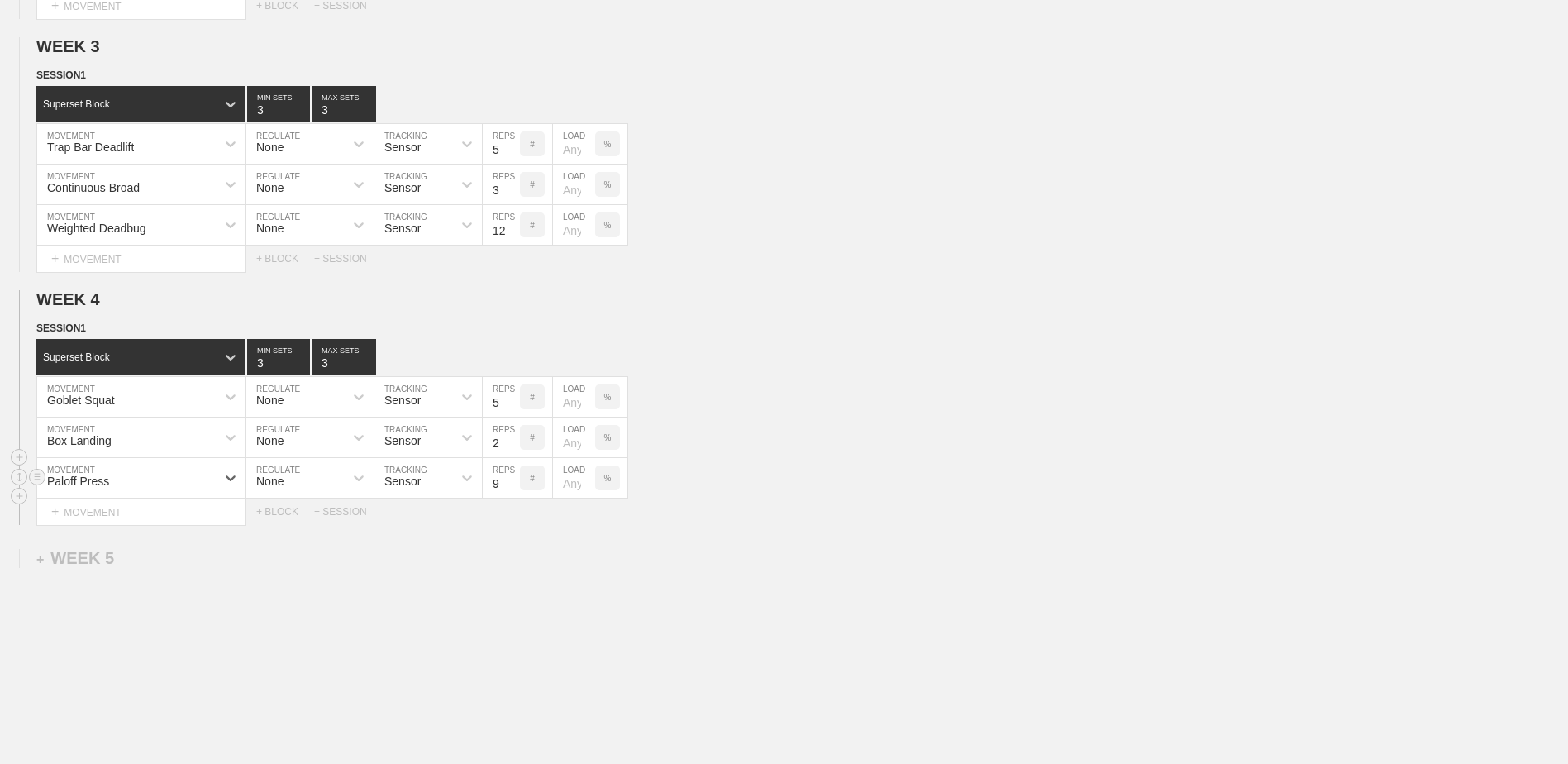
click at [511, 484] on input "9" at bounding box center [501, 478] width 37 height 40
click at [511, 484] on input "10" at bounding box center [501, 478] width 37 height 40
click at [511, 484] on input "11" at bounding box center [501, 478] width 37 height 40
type input "12"
click at [511, 484] on input "12" at bounding box center [501, 478] width 37 height 40
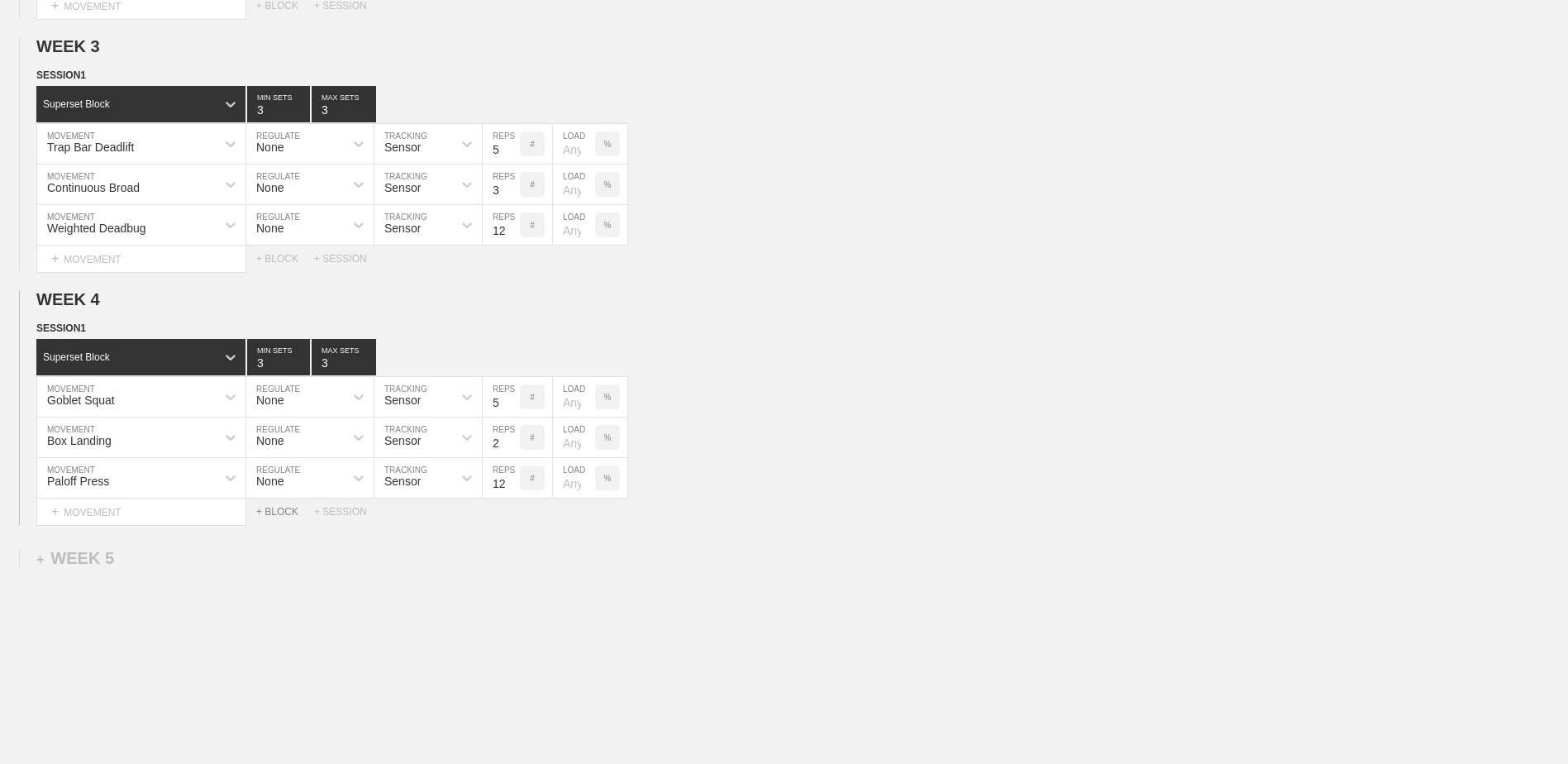
click at [284, 518] on div "+ BLOCK" at bounding box center [286, 512] width 58 height 12
click at [140, 559] on div "Standard Block" at bounding box center [126, 554] width 179 height 15
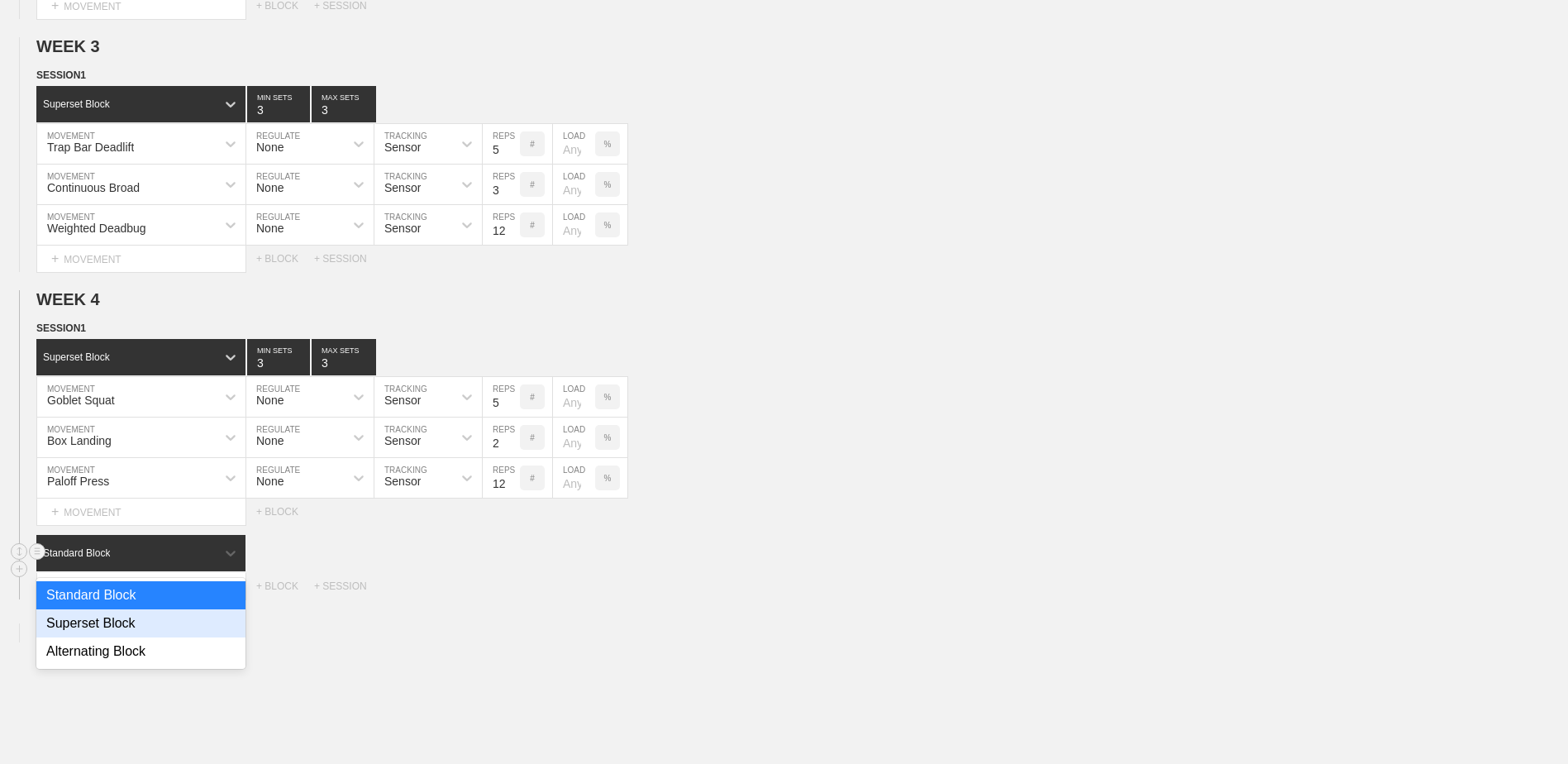
click at [144, 616] on div "Superset Block" at bounding box center [141, 623] width 209 height 28
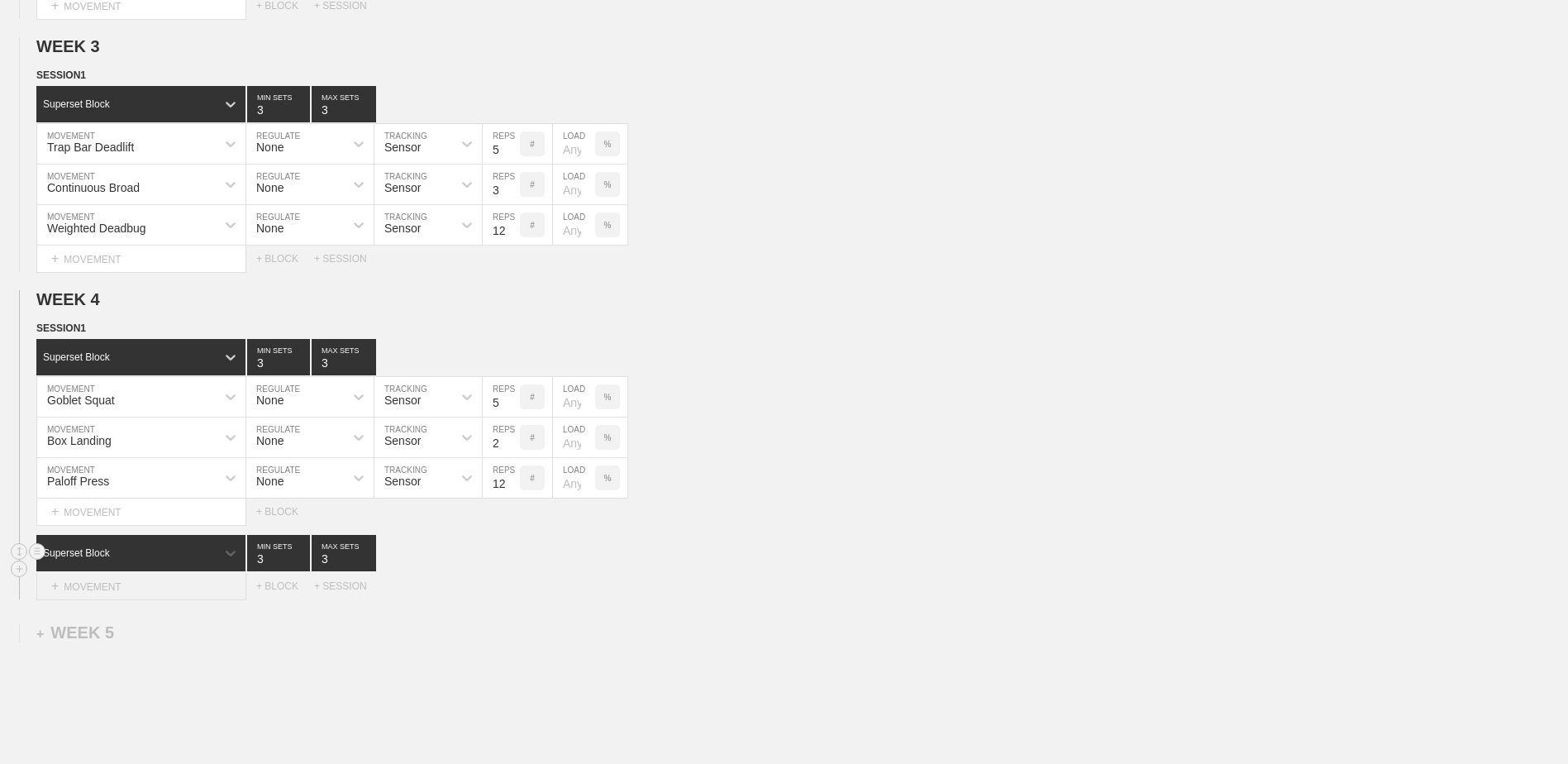
click at [143, 588] on div "+ MOVEMENT" at bounding box center [141, 587] width 210 height 27
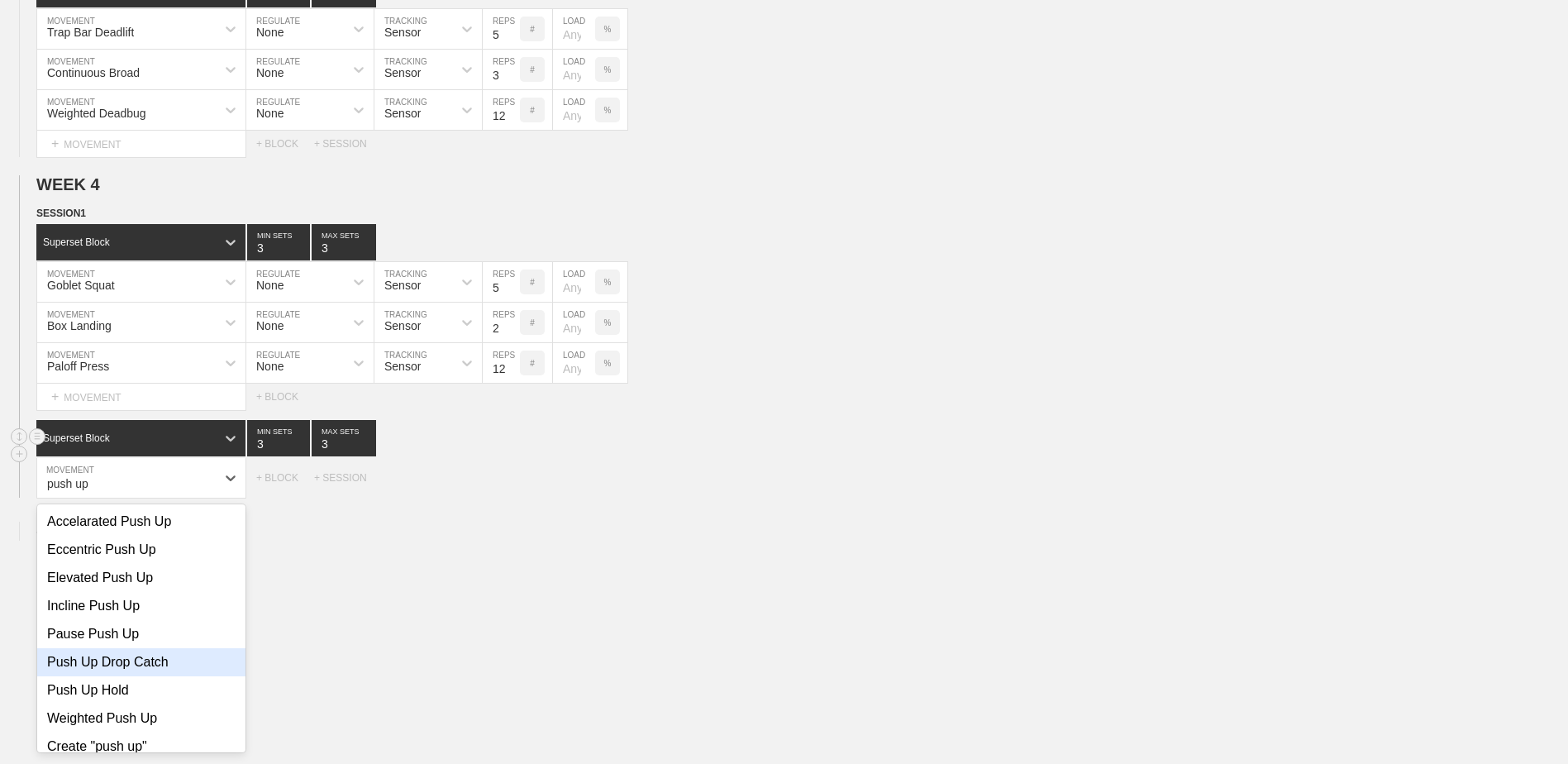
scroll to position [19, 0]
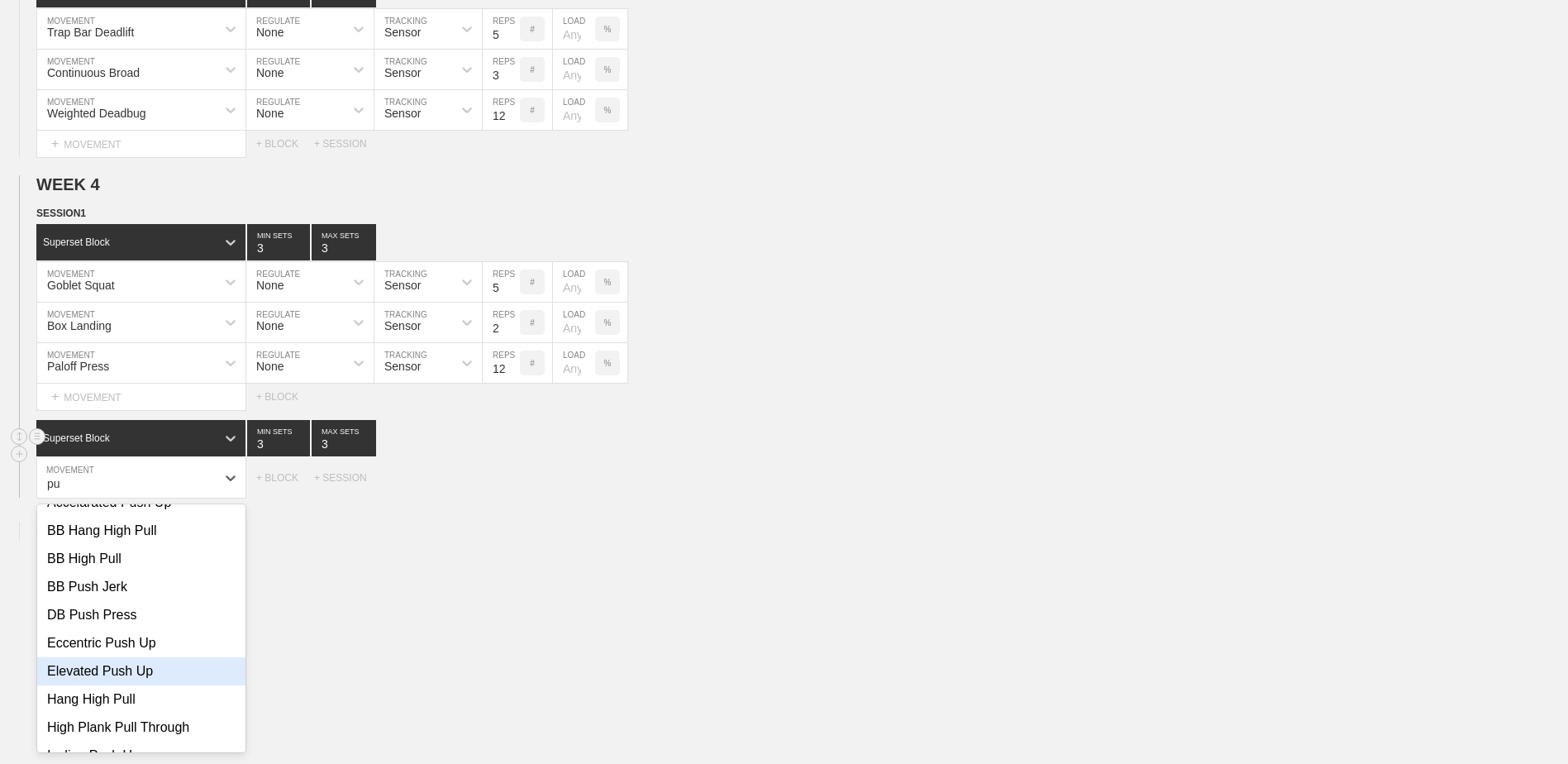
type input "p"
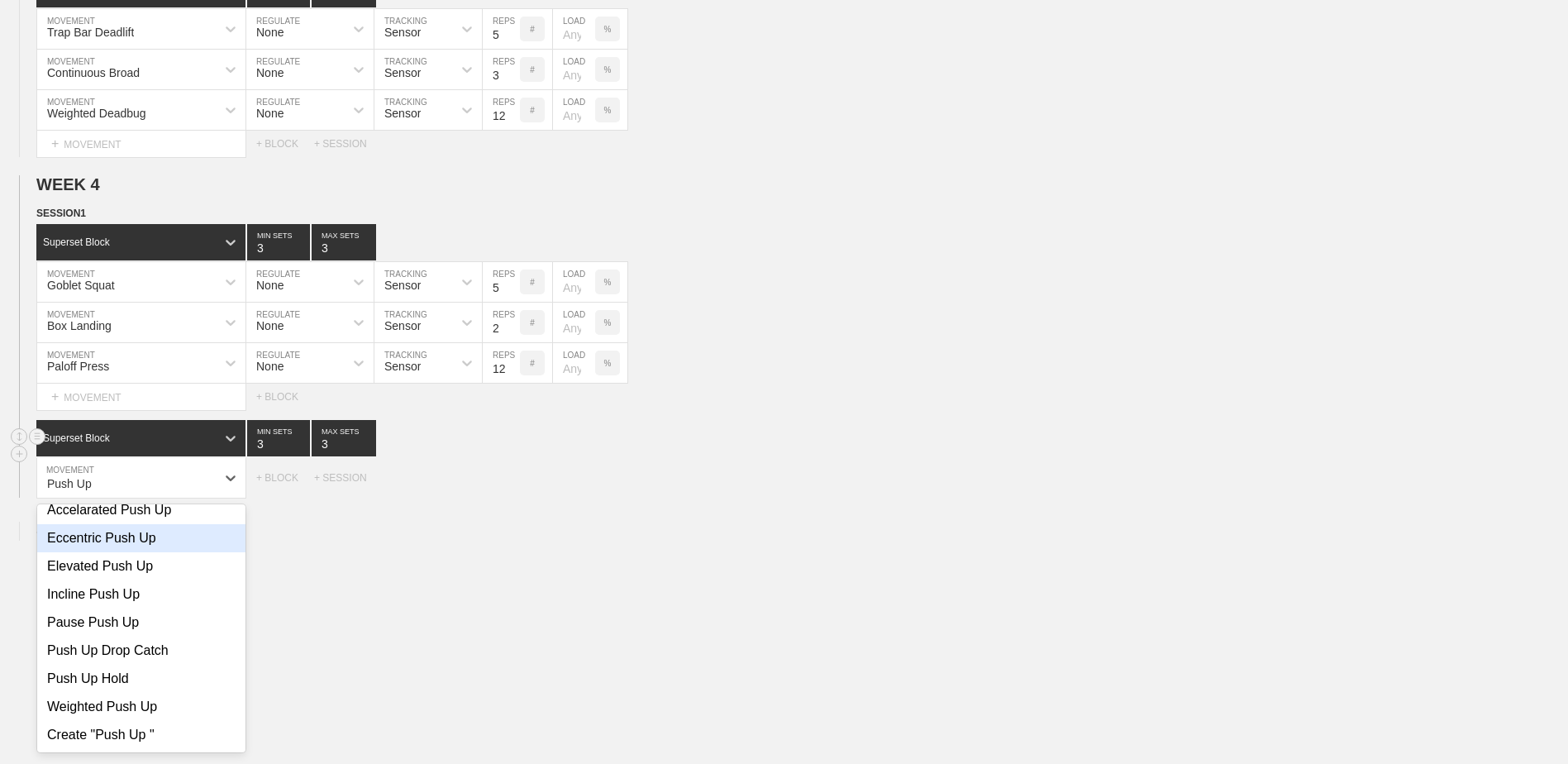
type input "Push Up"
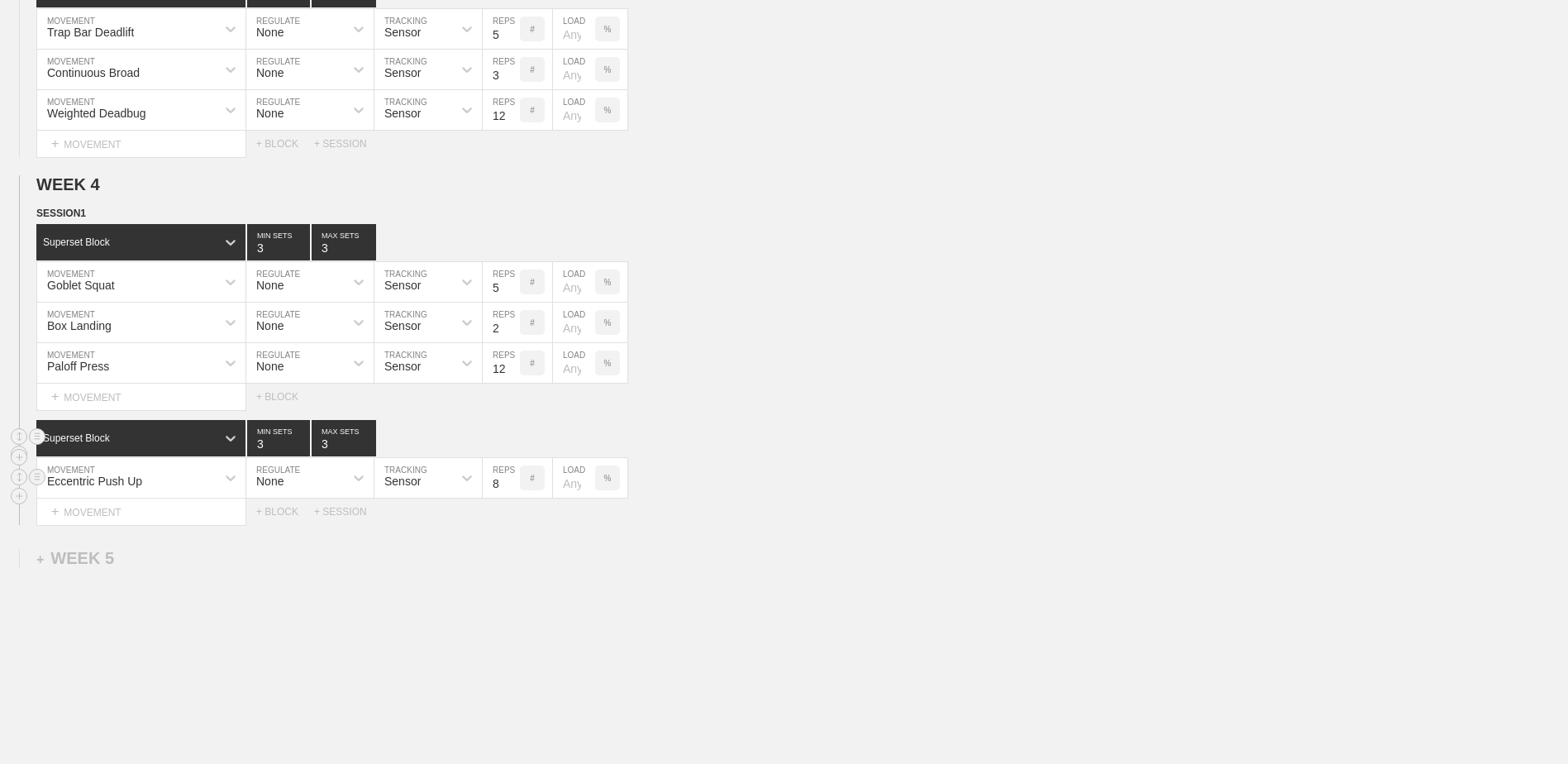
click at [167, 484] on div "Eccentric Push Up" at bounding box center [126, 478] width 178 height 28
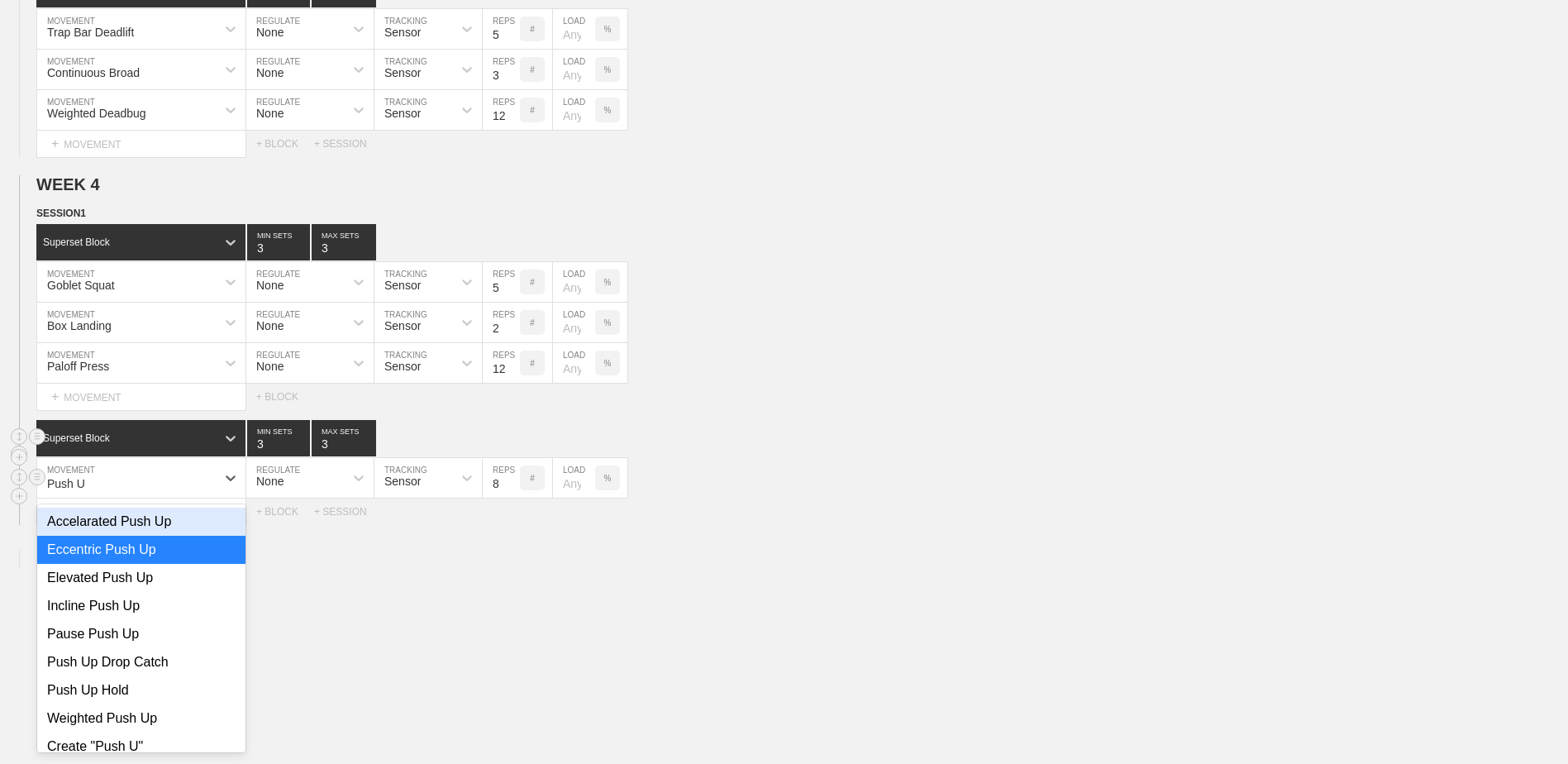
type input "Push Up"
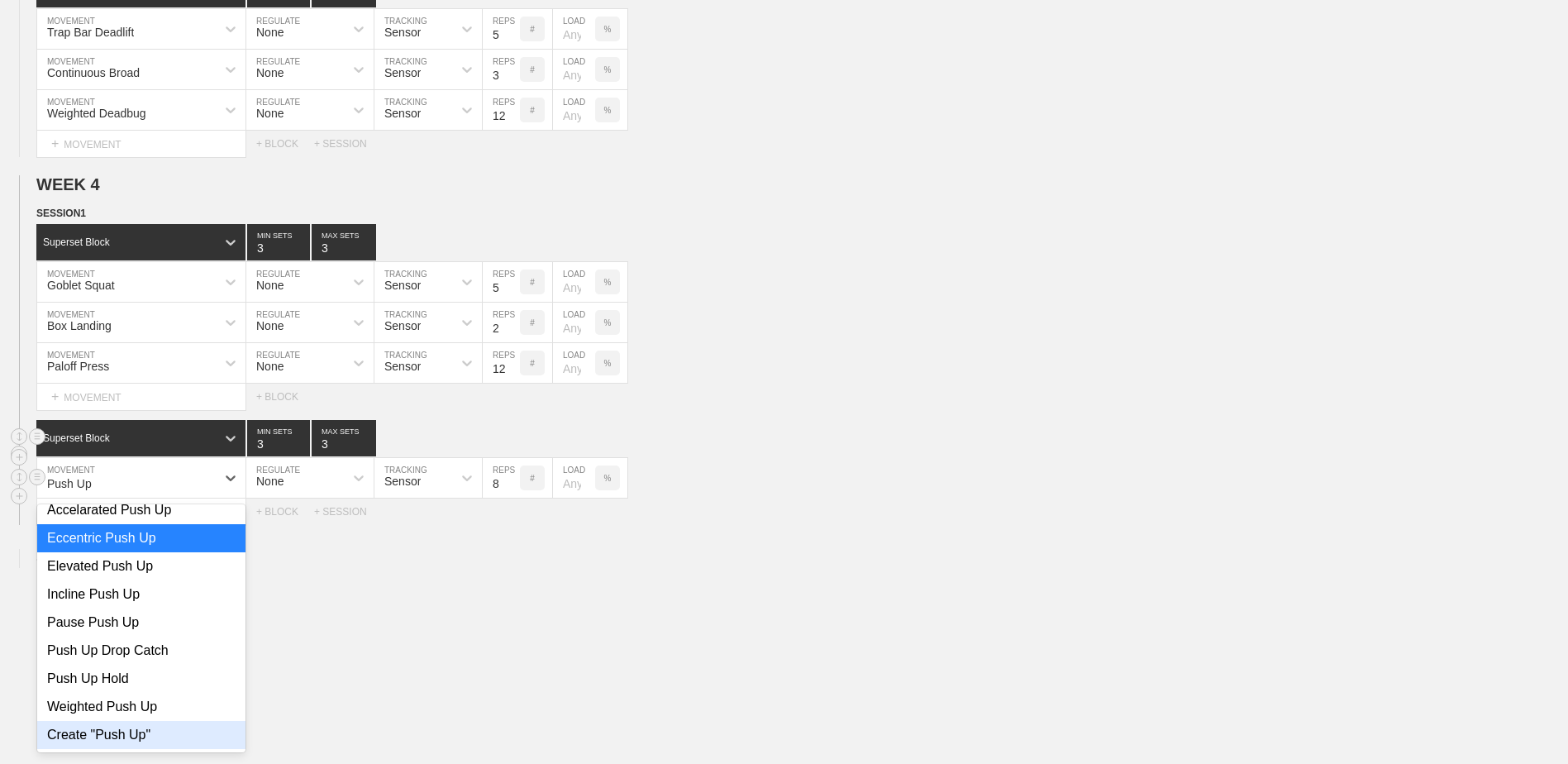
click at [172, 743] on div "Create "Push Up"" at bounding box center [141, 735] width 208 height 28
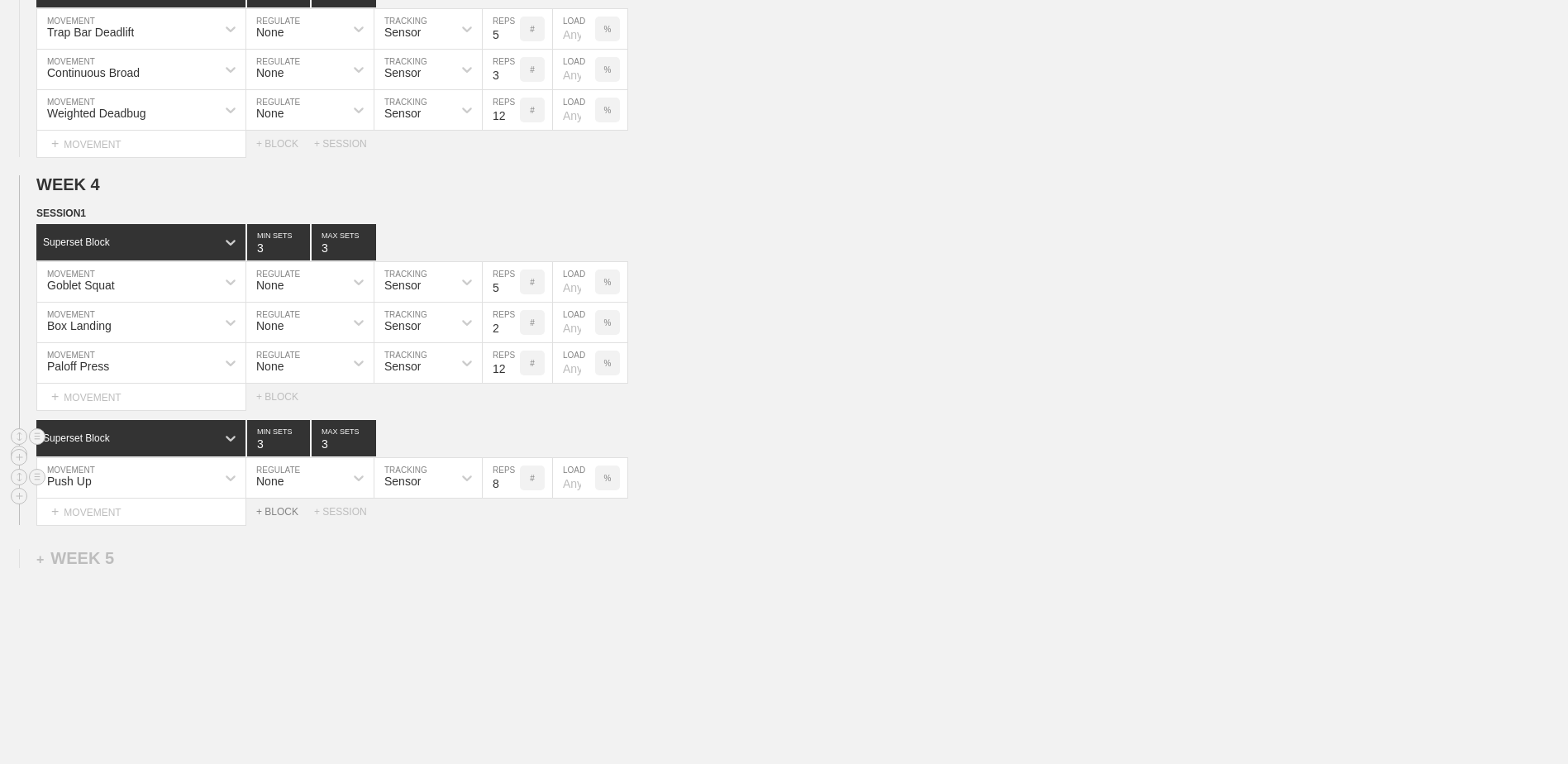
click at [280, 514] on div "+ BLOCK" at bounding box center [286, 512] width 58 height 12
click at [37, 557] on circle at bounding box center [37, 552] width 19 height 19
click at [90, 584] on div "DELETE" at bounding box center [116, 592] width 132 height 25
click at [120, 505] on div "+ MOVEMENT" at bounding box center [141, 513] width 210 height 27
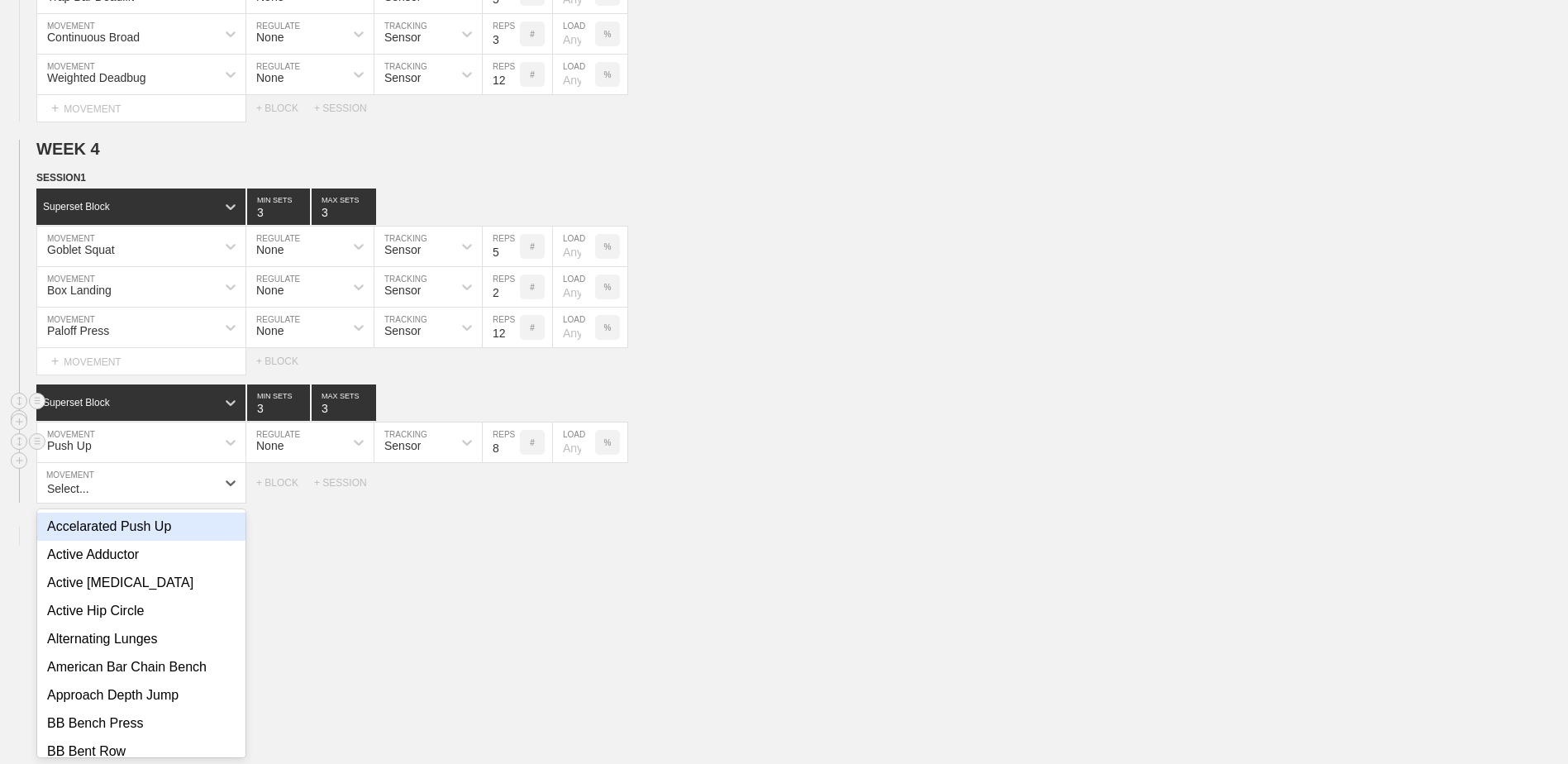
scroll to position [1051, 0]
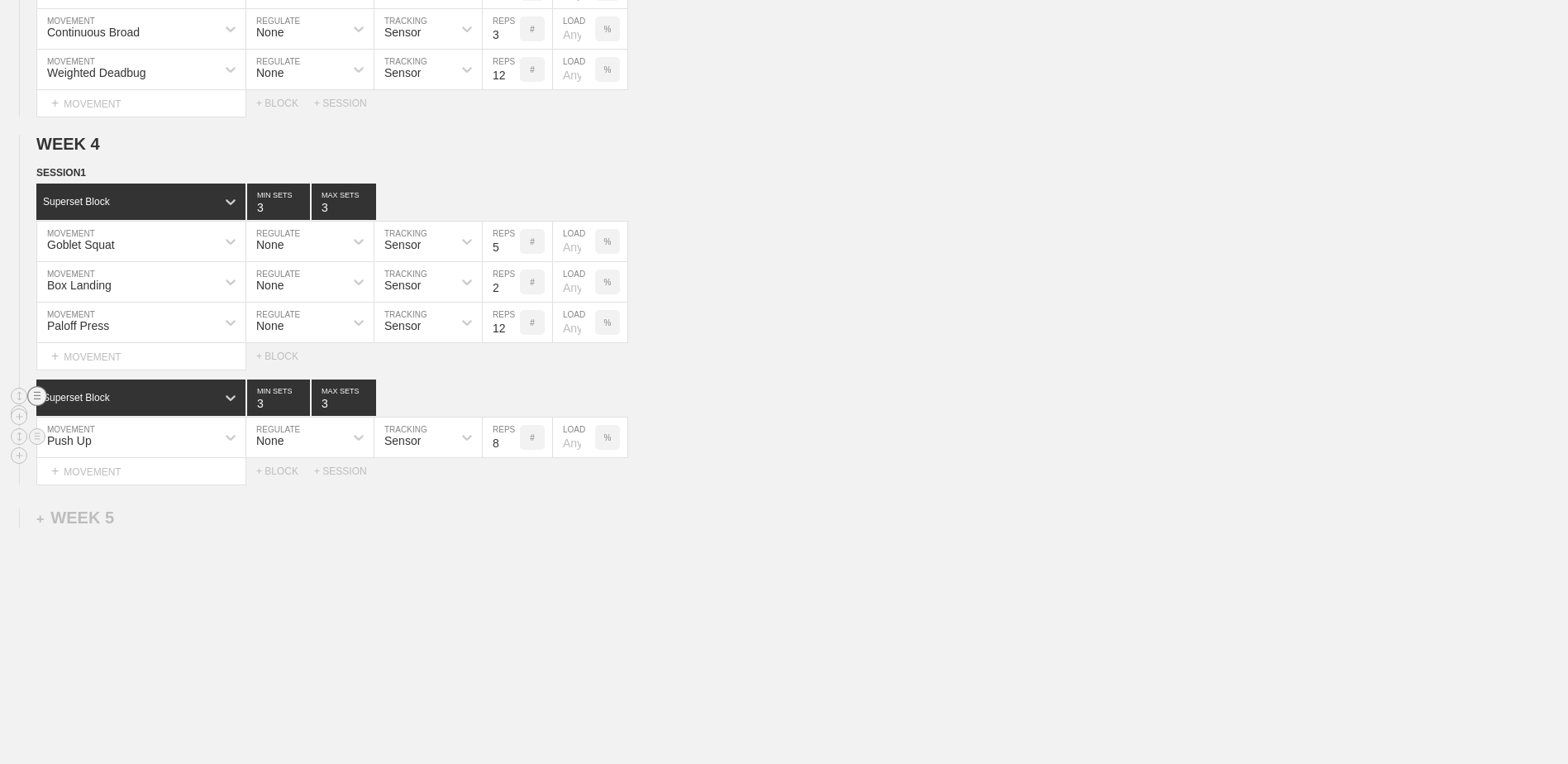
click at [36, 395] on line at bounding box center [36, 395] width 6 height 0
click at [119, 438] on div "DELETE" at bounding box center [116, 436] width 132 height 25
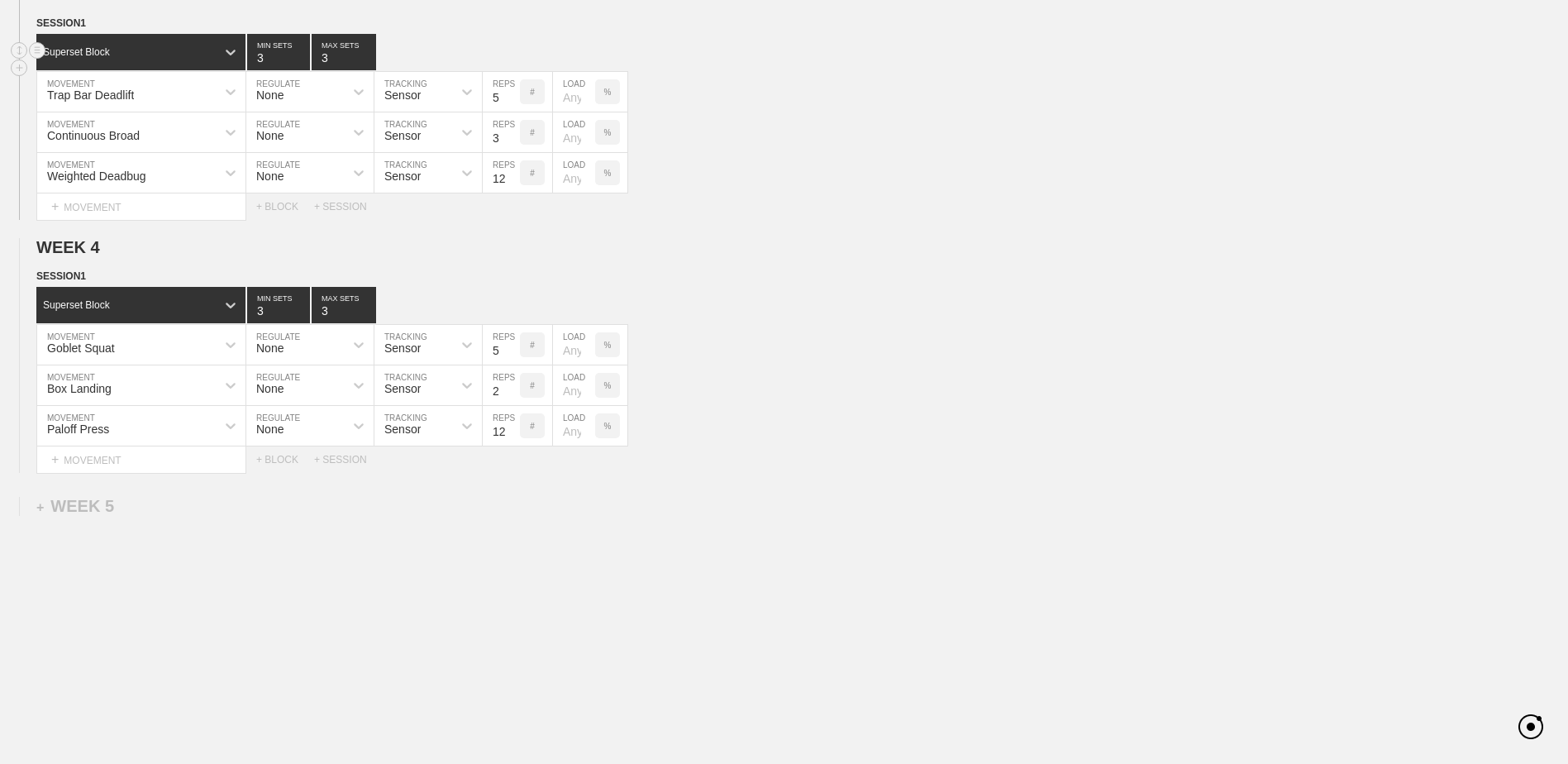
scroll to position [952, 0]
